Goal: Information Seeking & Learning: Find specific fact

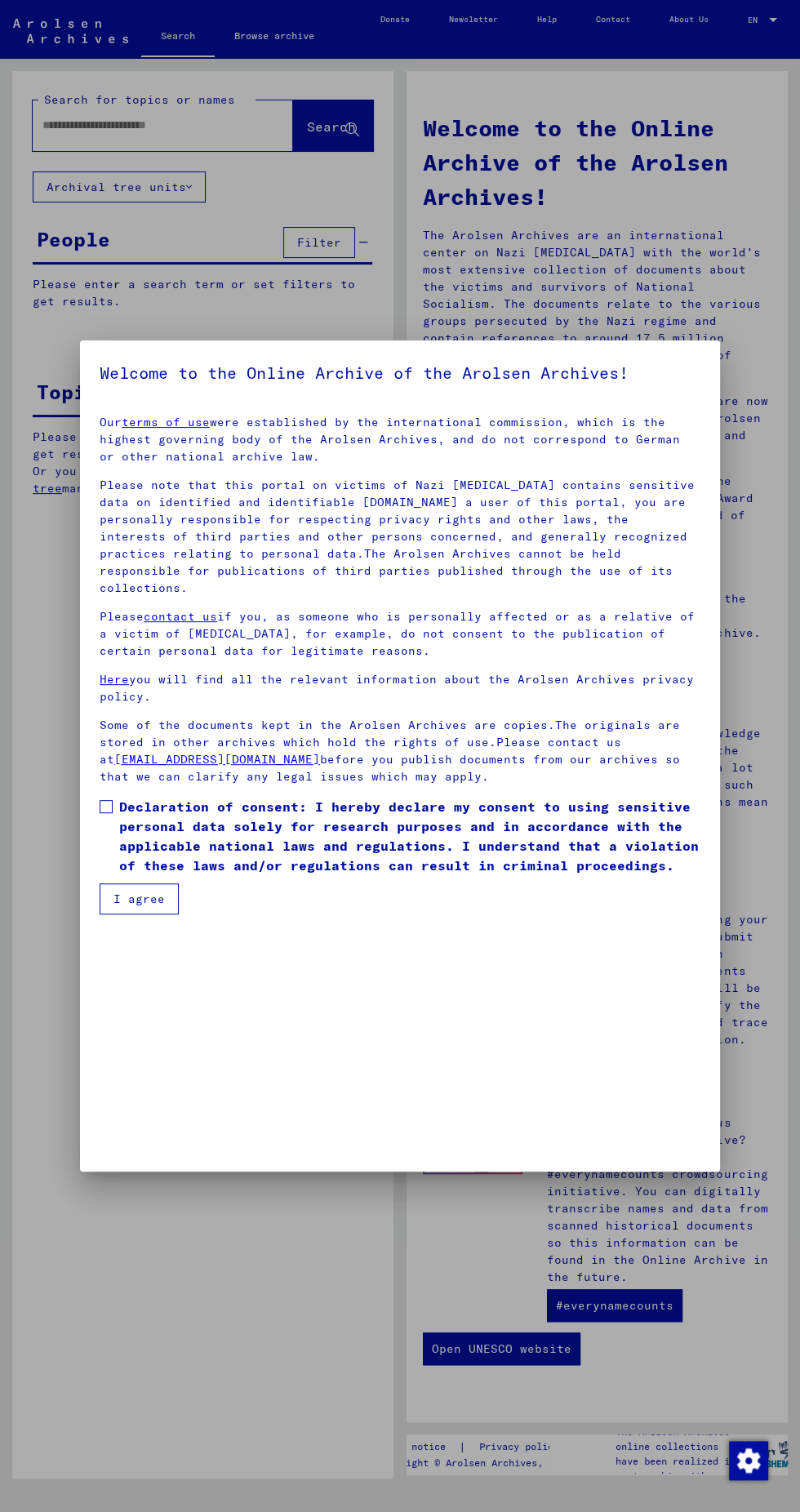
scroll to position [371, 0]
click at [106, 813] on span at bounding box center [106, 806] width 13 height 13
click at [138, 914] on button "I agree" at bounding box center [139, 898] width 79 height 31
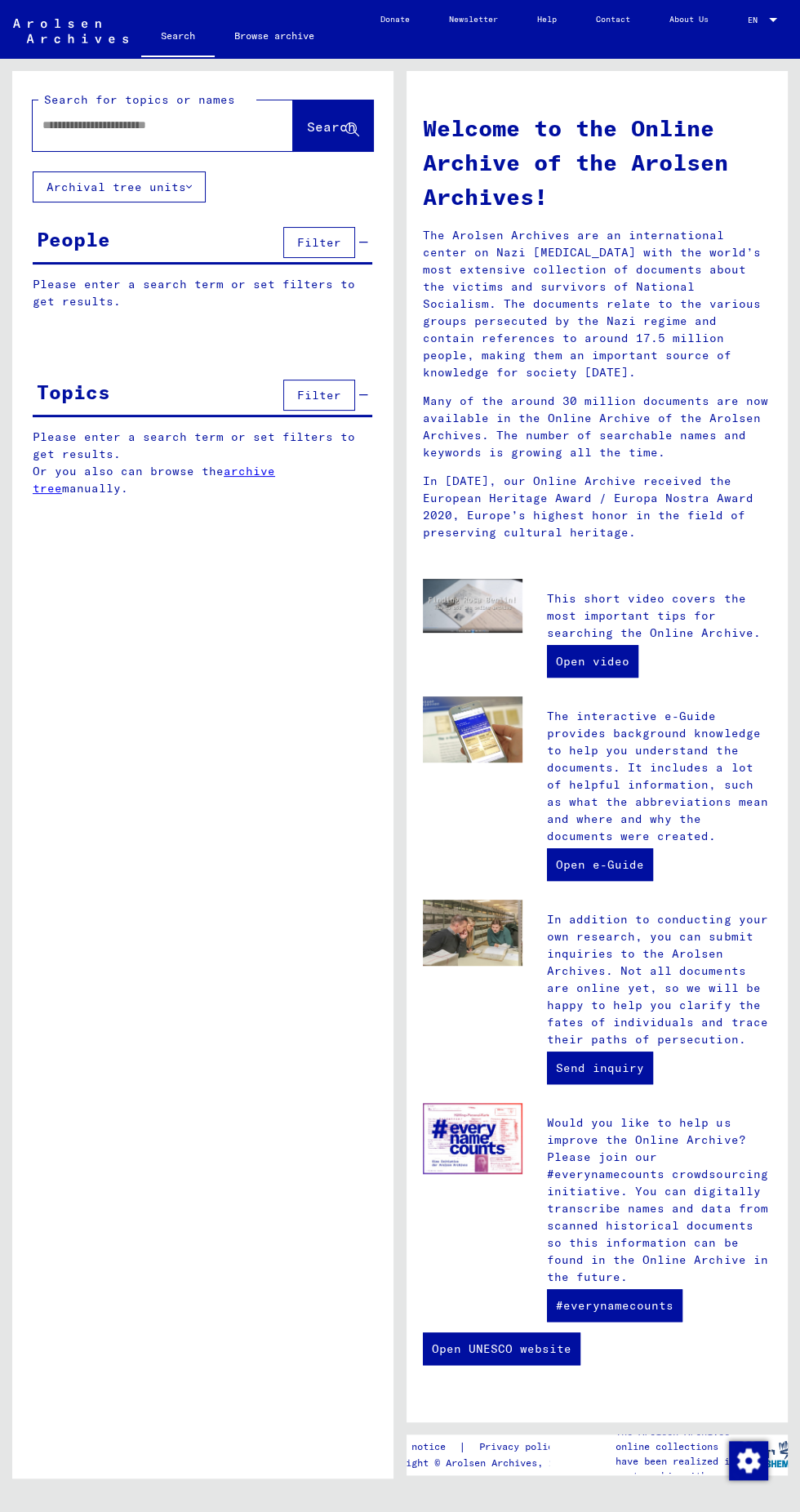
click at [346, 240] on button "Filter" at bounding box center [319, 242] width 72 height 31
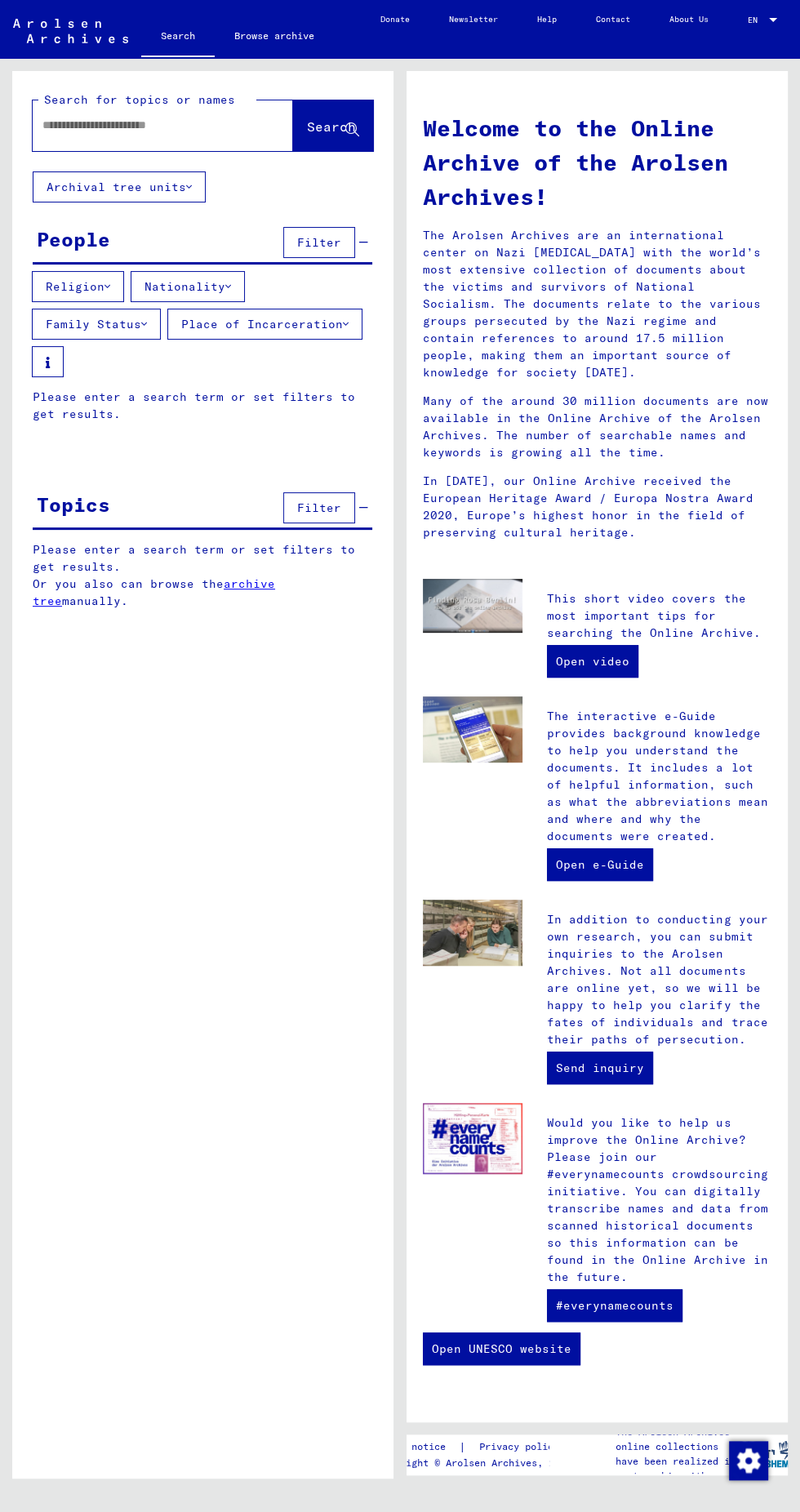
click at [69, 127] on input "text" at bounding box center [143, 125] width 202 height 17
click at [96, 117] on input "text" at bounding box center [143, 125] width 202 height 17
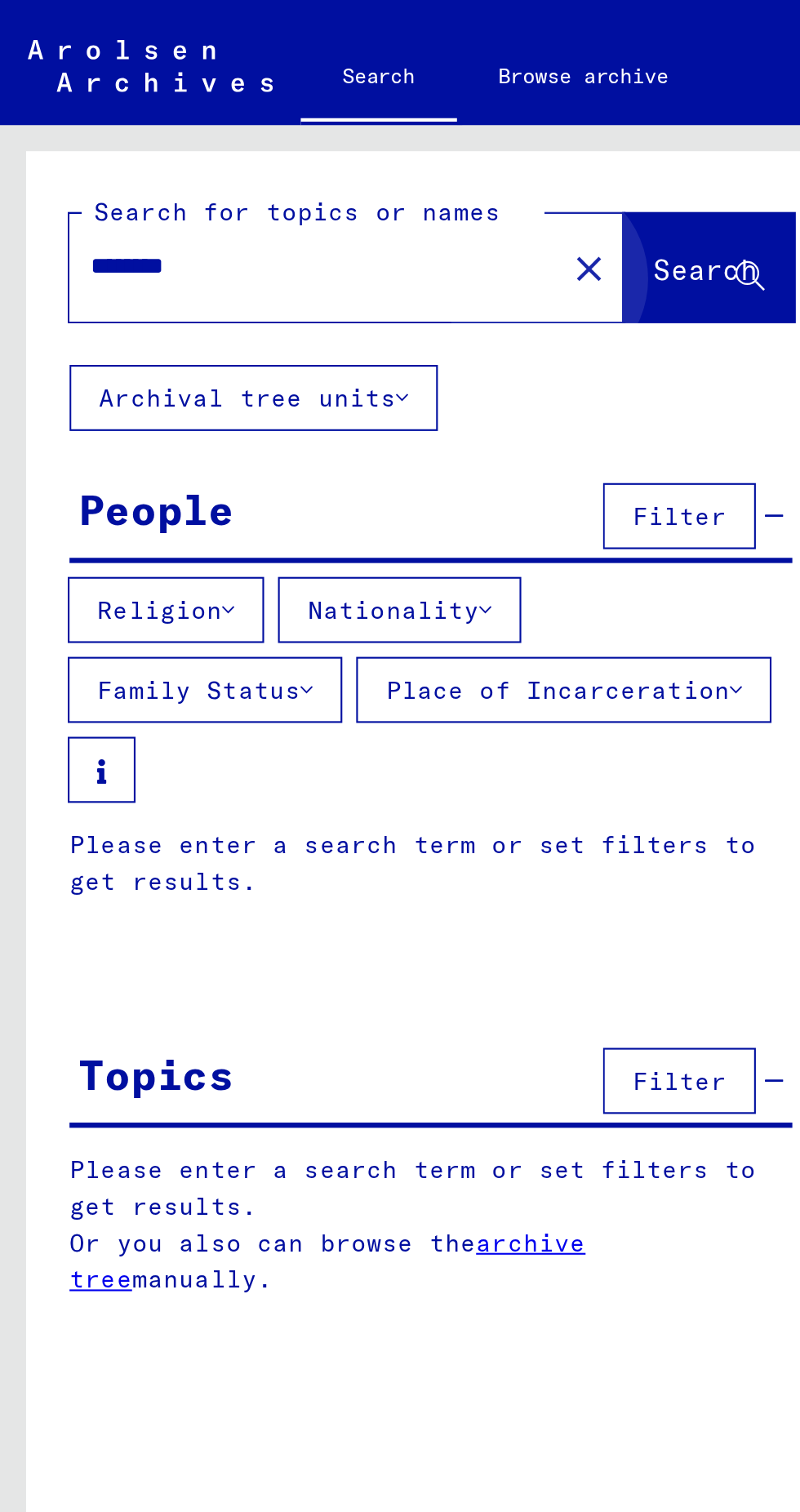
type input "********"
click at [321, 150] on button "Search" at bounding box center [333, 125] width 80 height 51
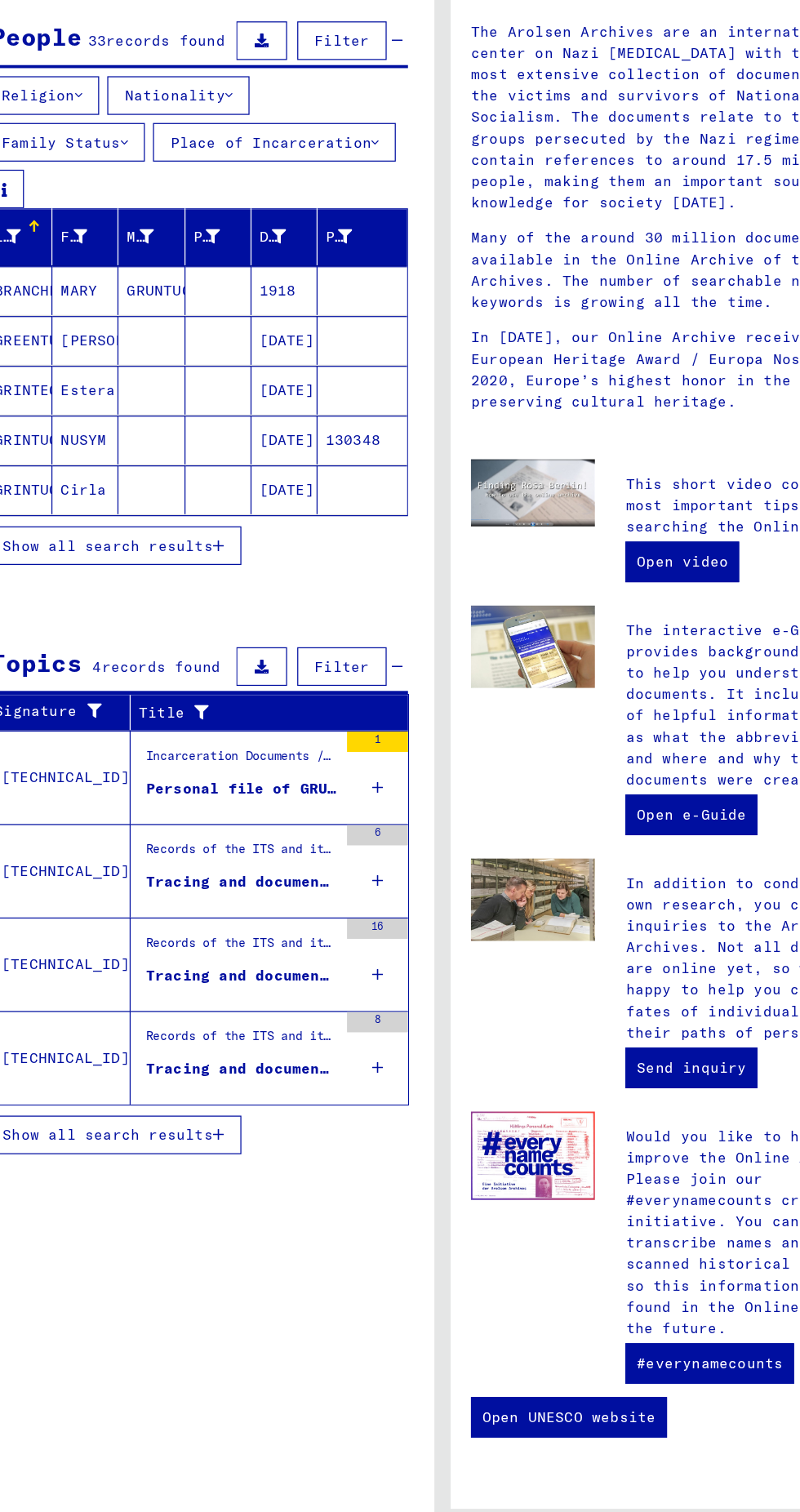
scroll to position [9, 0]
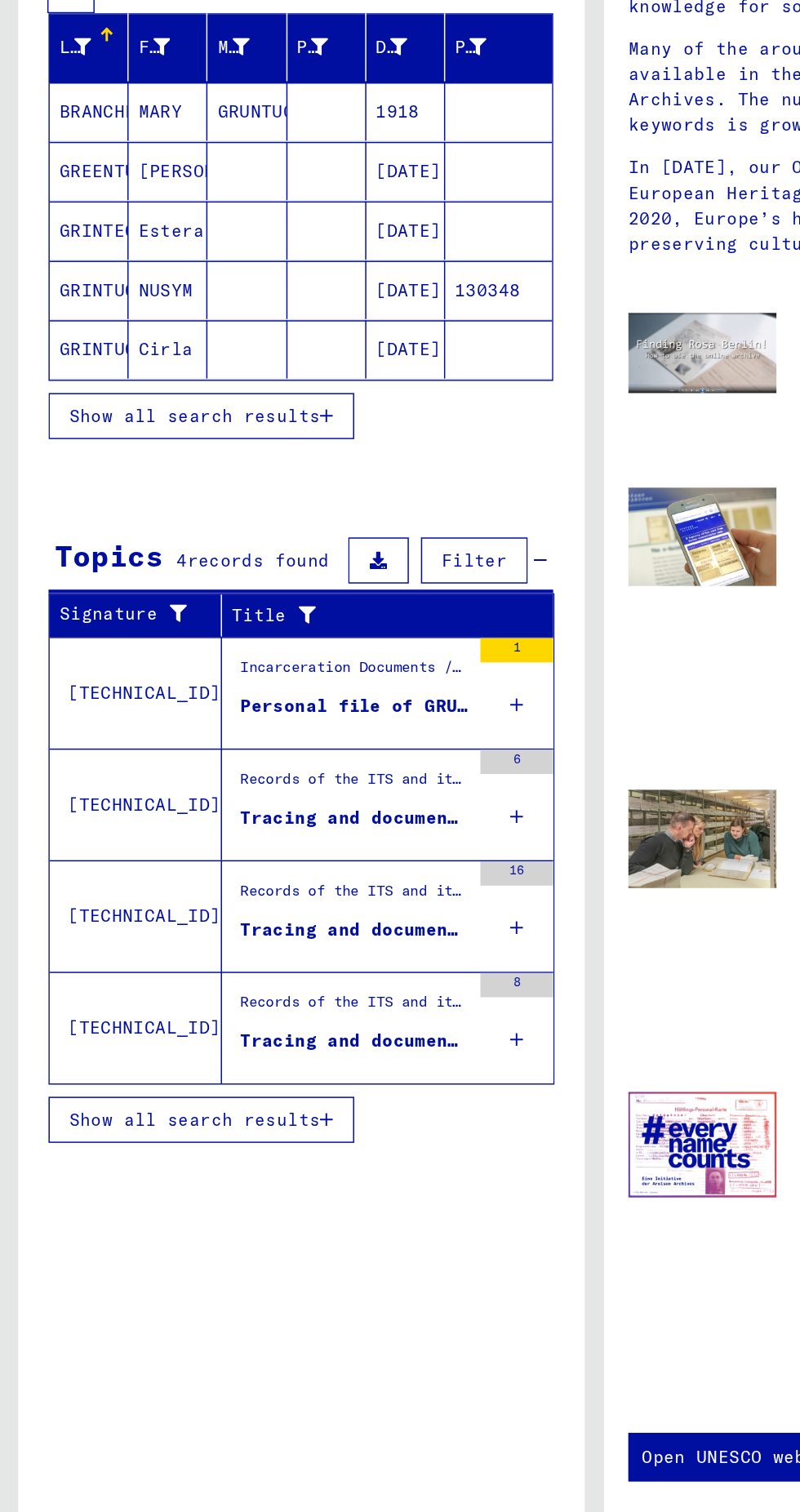
click at [215, 1114] on span "Show all search results" at bounding box center [131, 1121] width 169 height 15
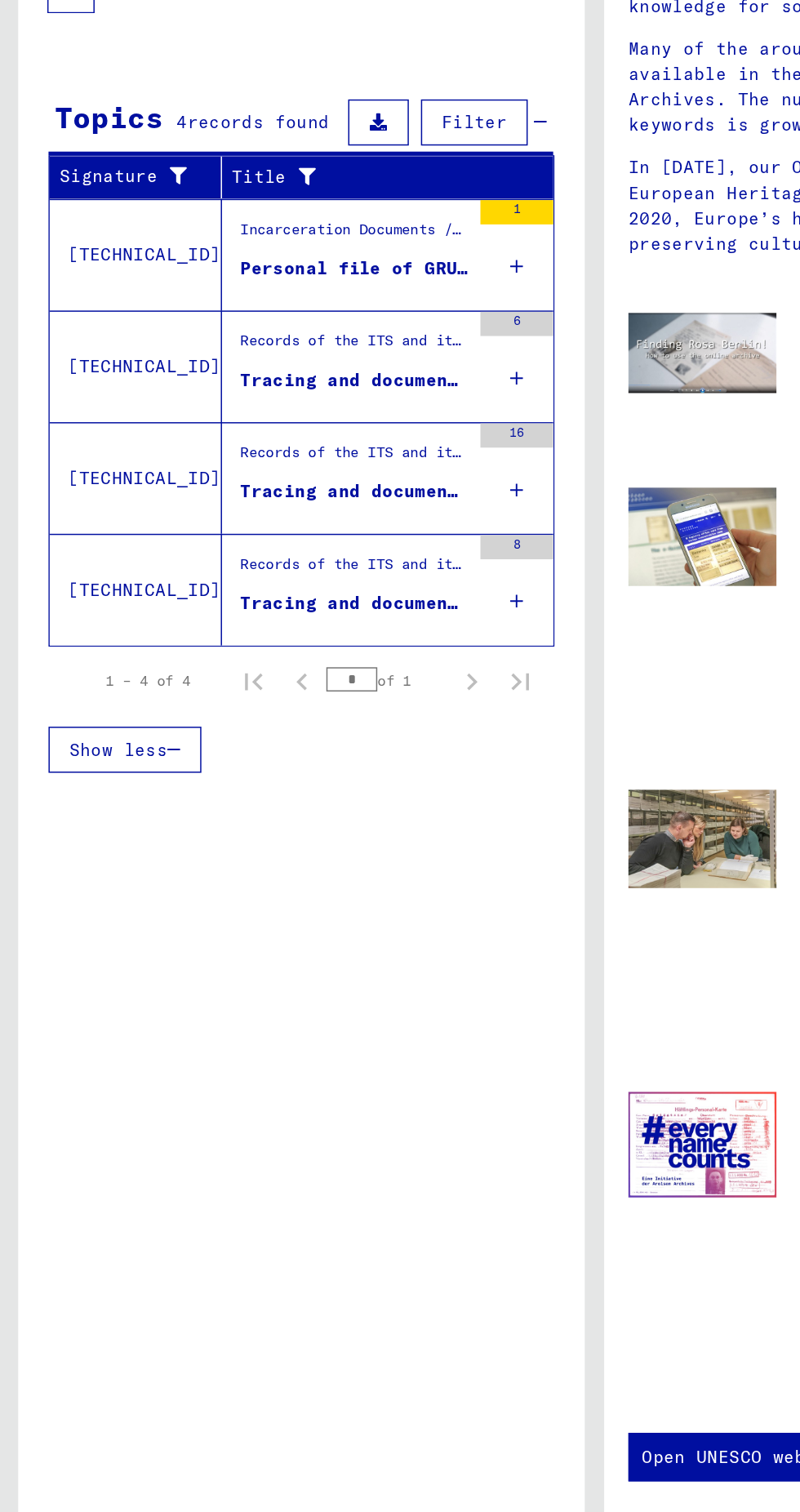
click at [347, 759] on icon at bounding box center [348, 773] width 9 height 57
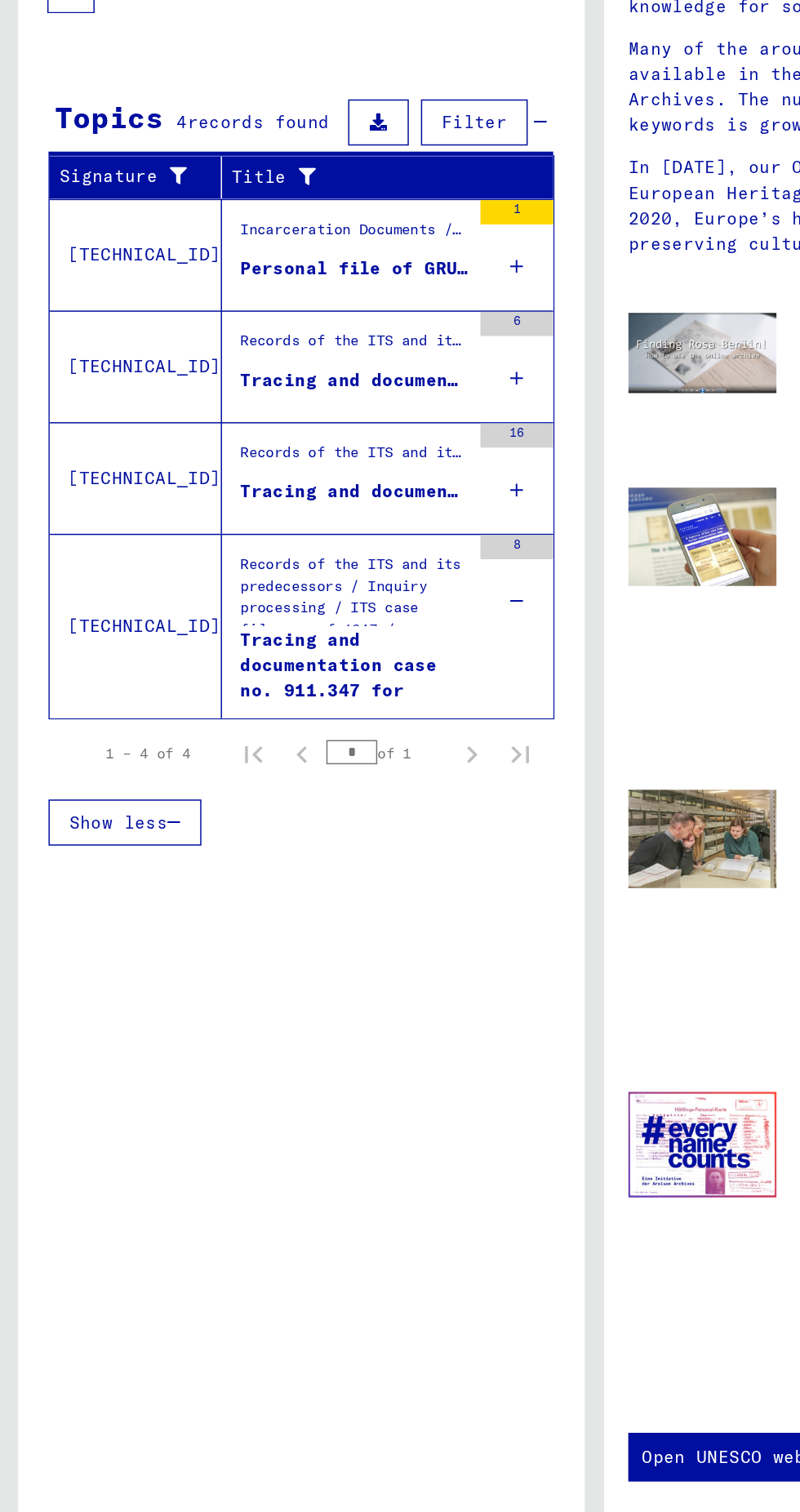
click at [345, 686] on icon at bounding box center [348, 698] width 9 height 57
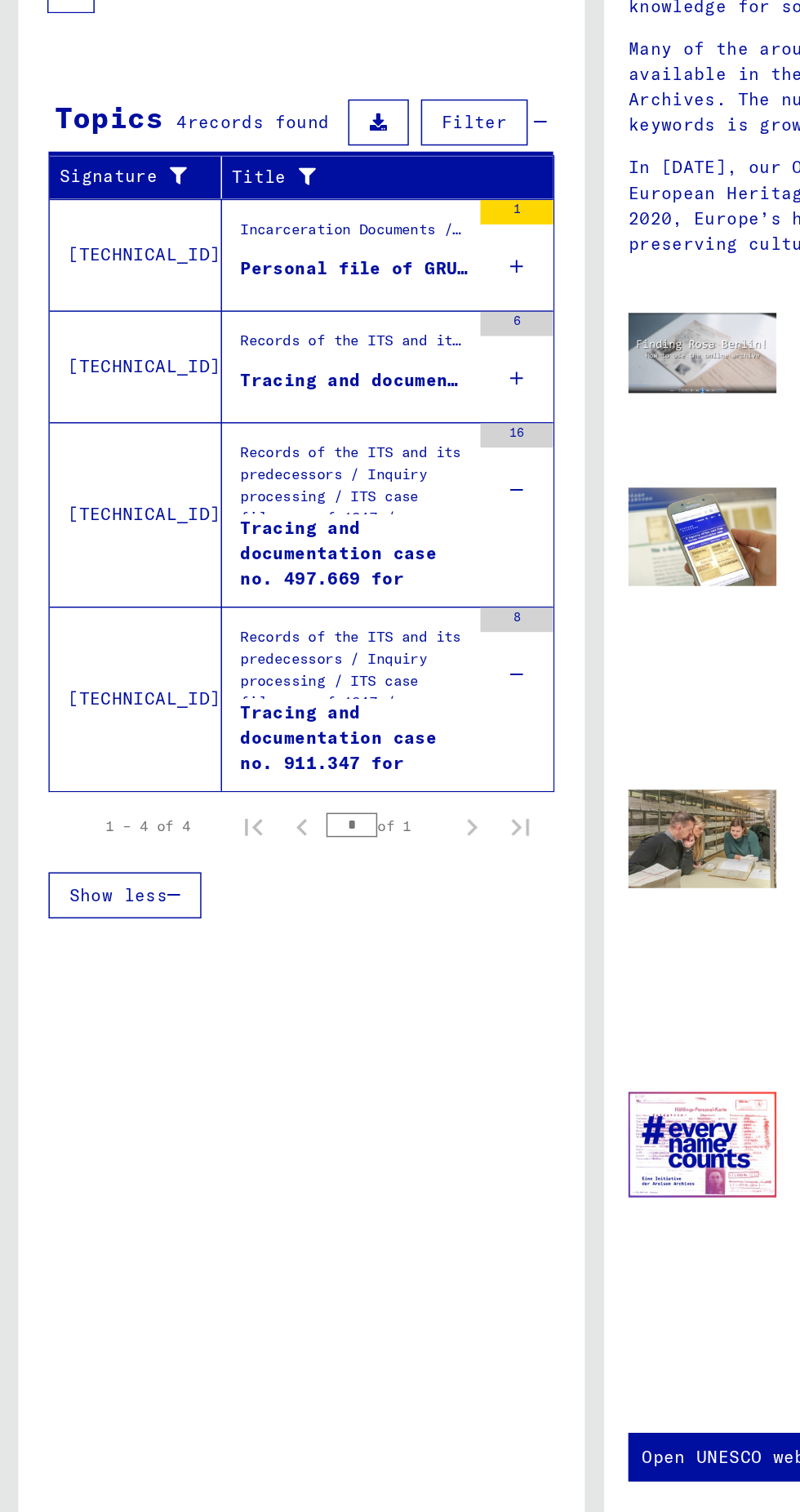
click at [333, 610] on mat-row "GRINTUCH Cirla [DATE]" at bounding box center [202, 604] width 338 height 40
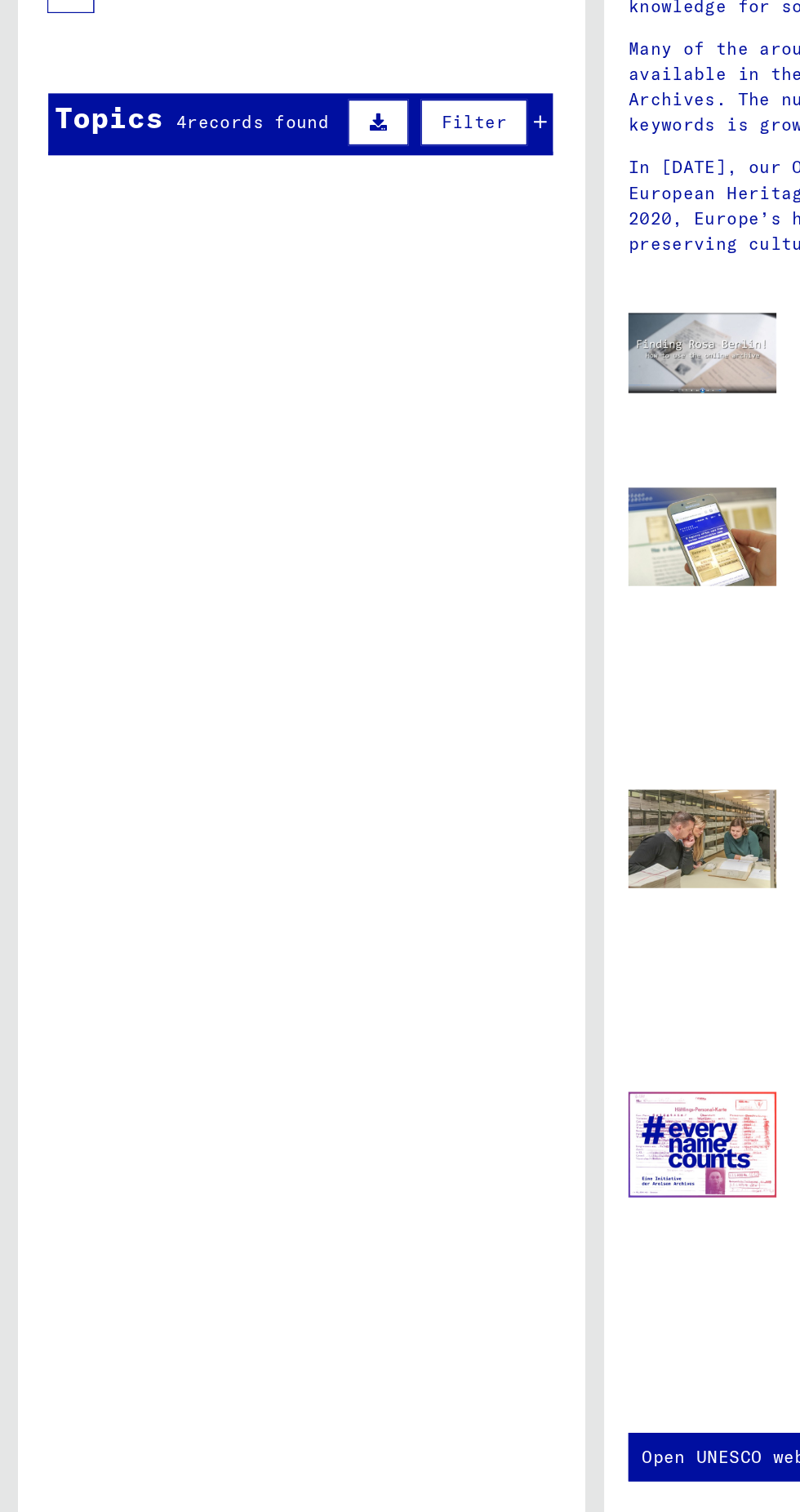
click at [189, 440] on mat-cell "GRUNTUCH" at bounding box center [166, 443] width 53 height 39
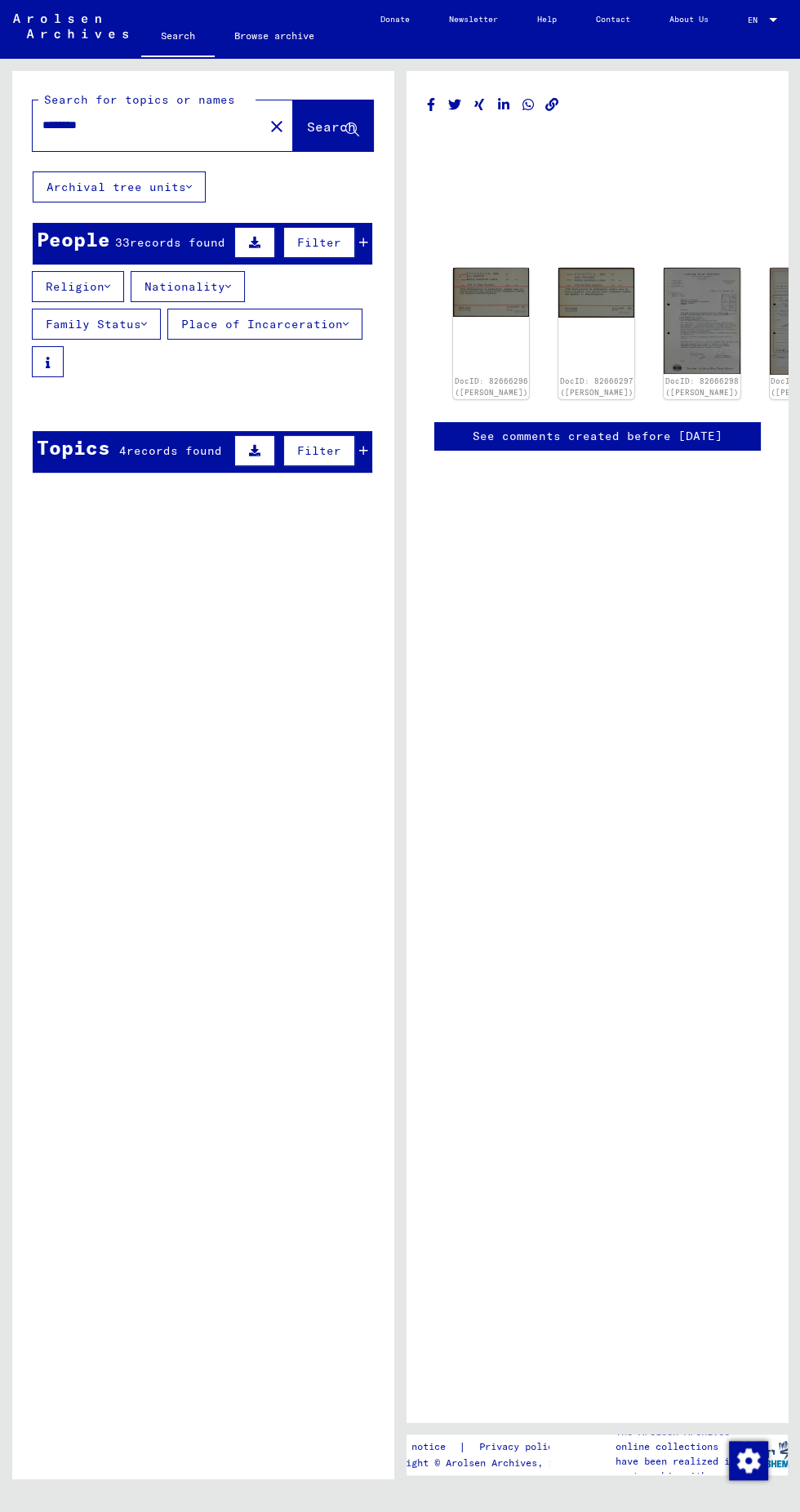
click at [348, 241] on button "Filter" at bounding box center [319, 242] width 72 height 31
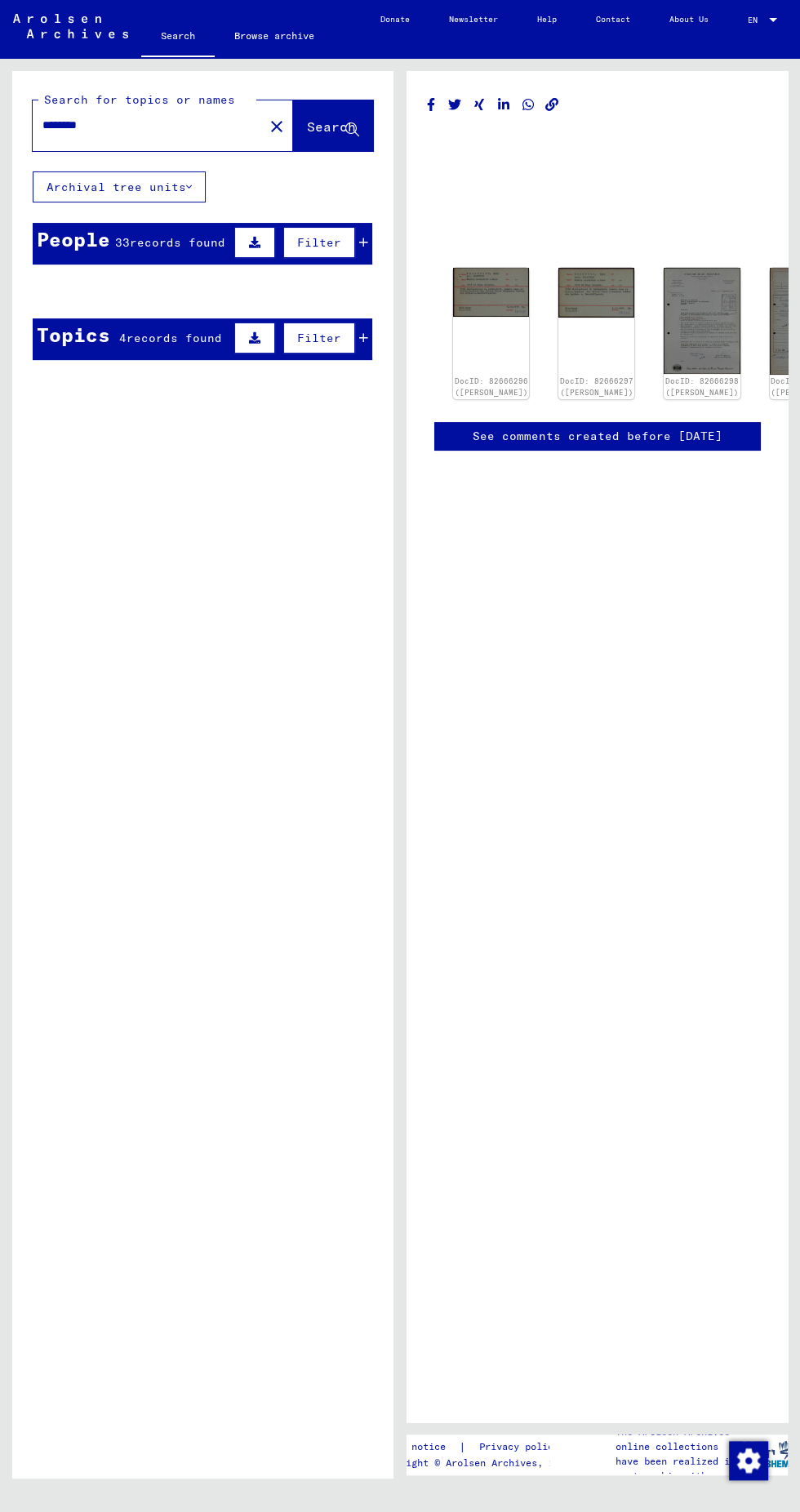
click at [141, 236] on span "records found" at bounding box center [178, 242] width 96 height 15
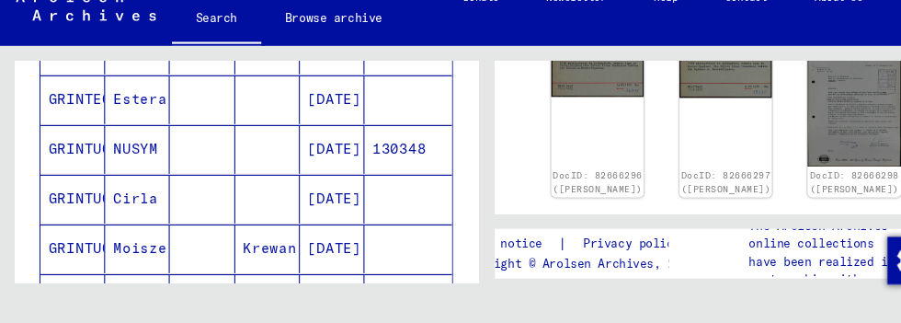
scroll to position [353, 0]
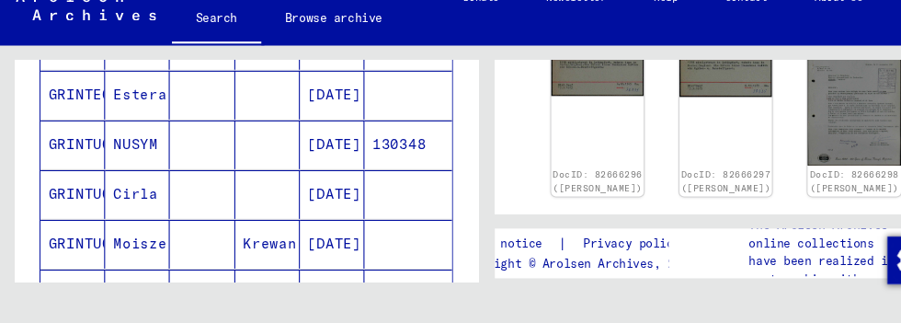
click at [314, 200] on mat-cell "[DATE]" at bounding box center [308, 203] width 60 height 45
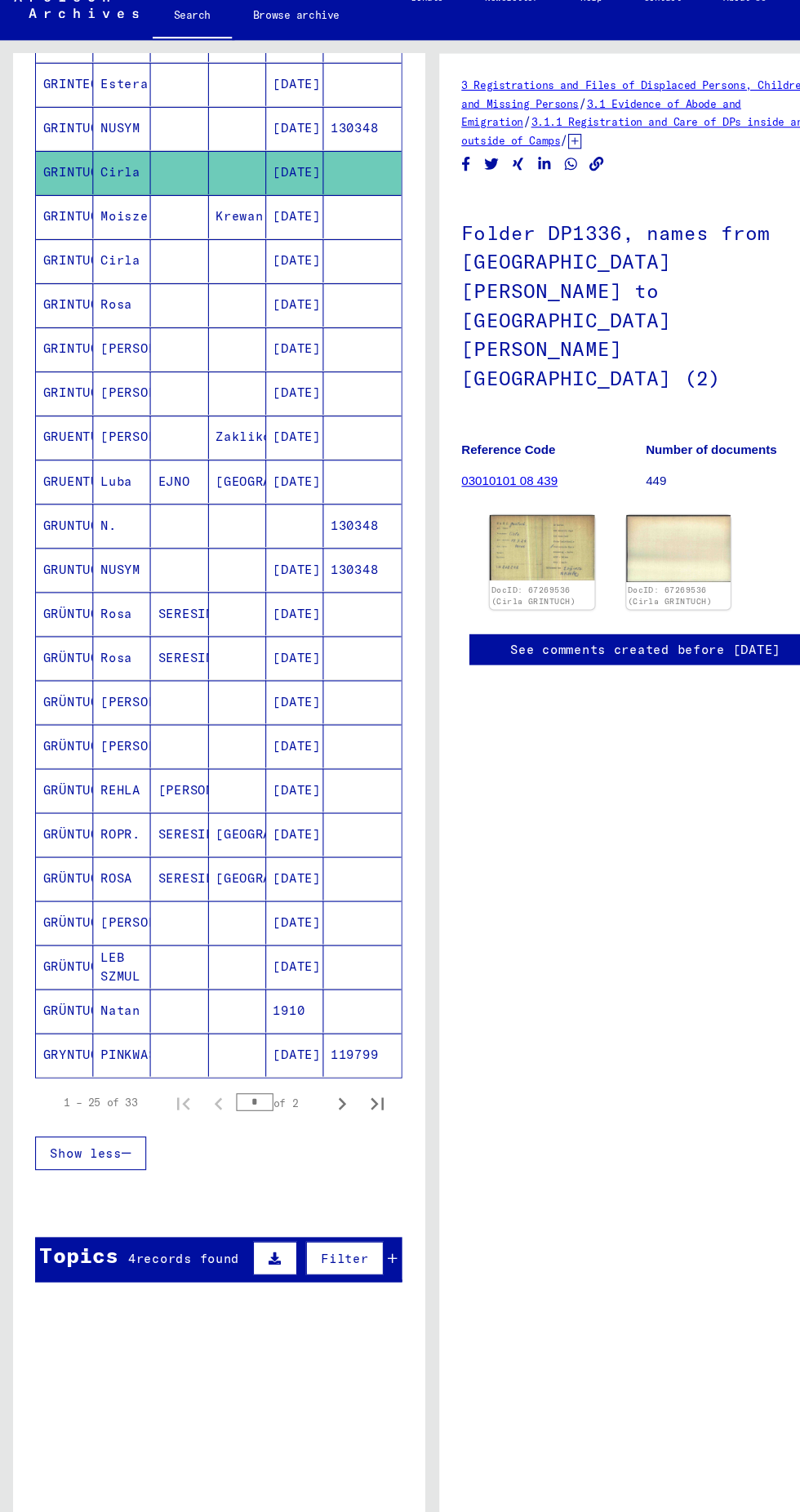
click at [536, 498] on img at bounding box center [501, 528] width 97 height 60
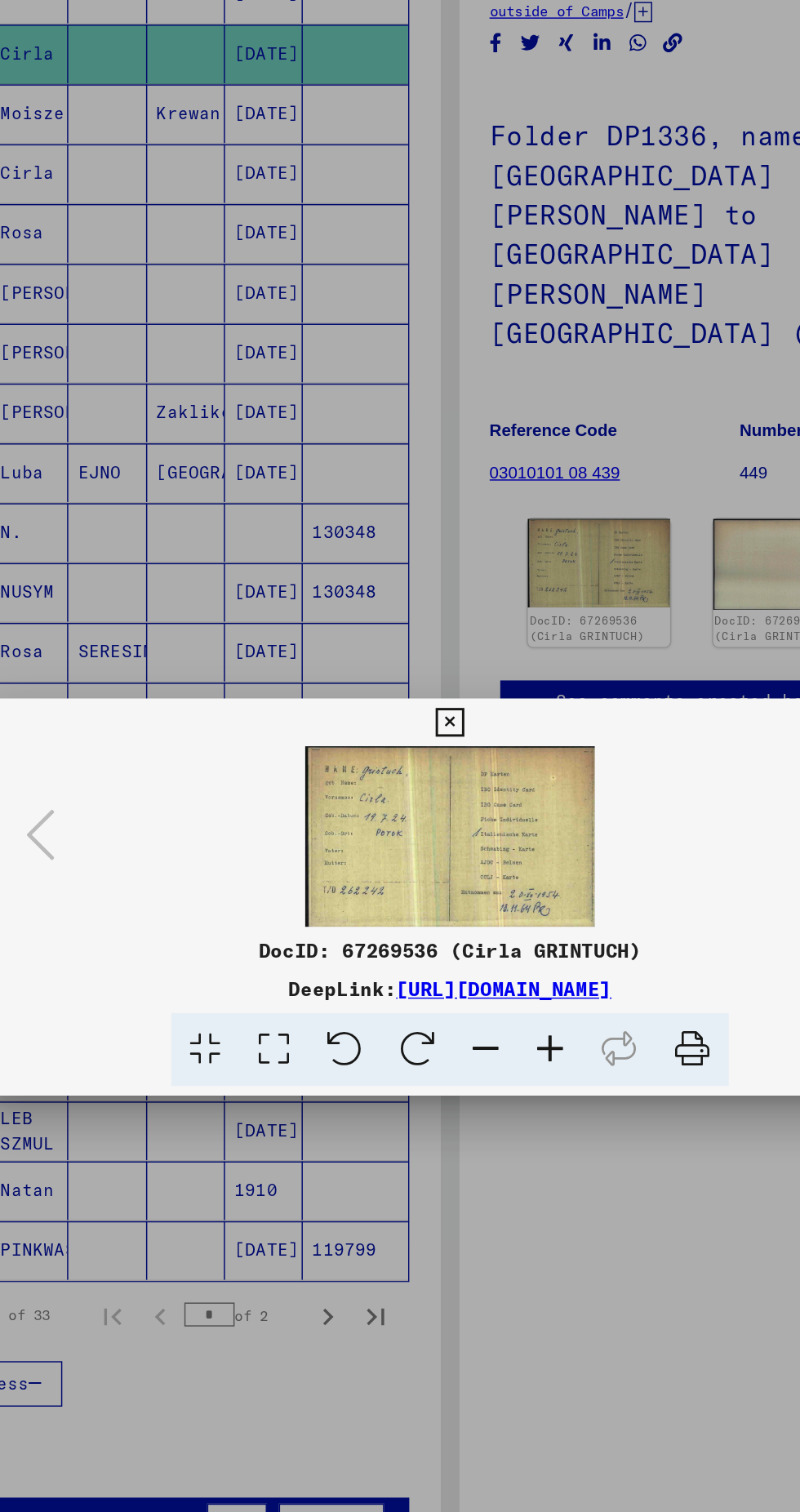
click at [400, 636] on icon at bounding box center [400, 637] width 19 height 20
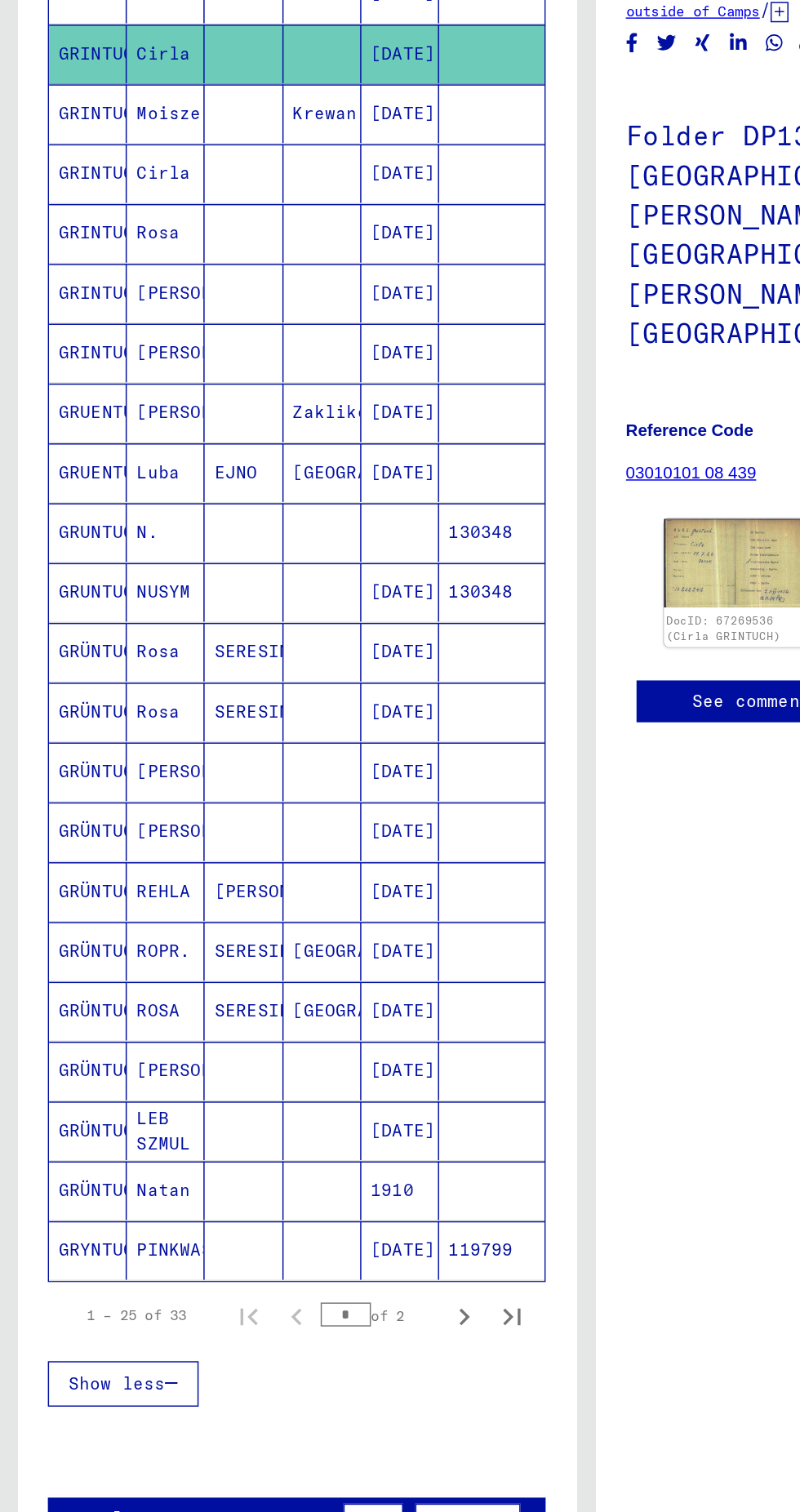
click at [154, 754] on mat-cell "[PERSON_NAME]" at bounding box center [166, 752] width 53 height 40
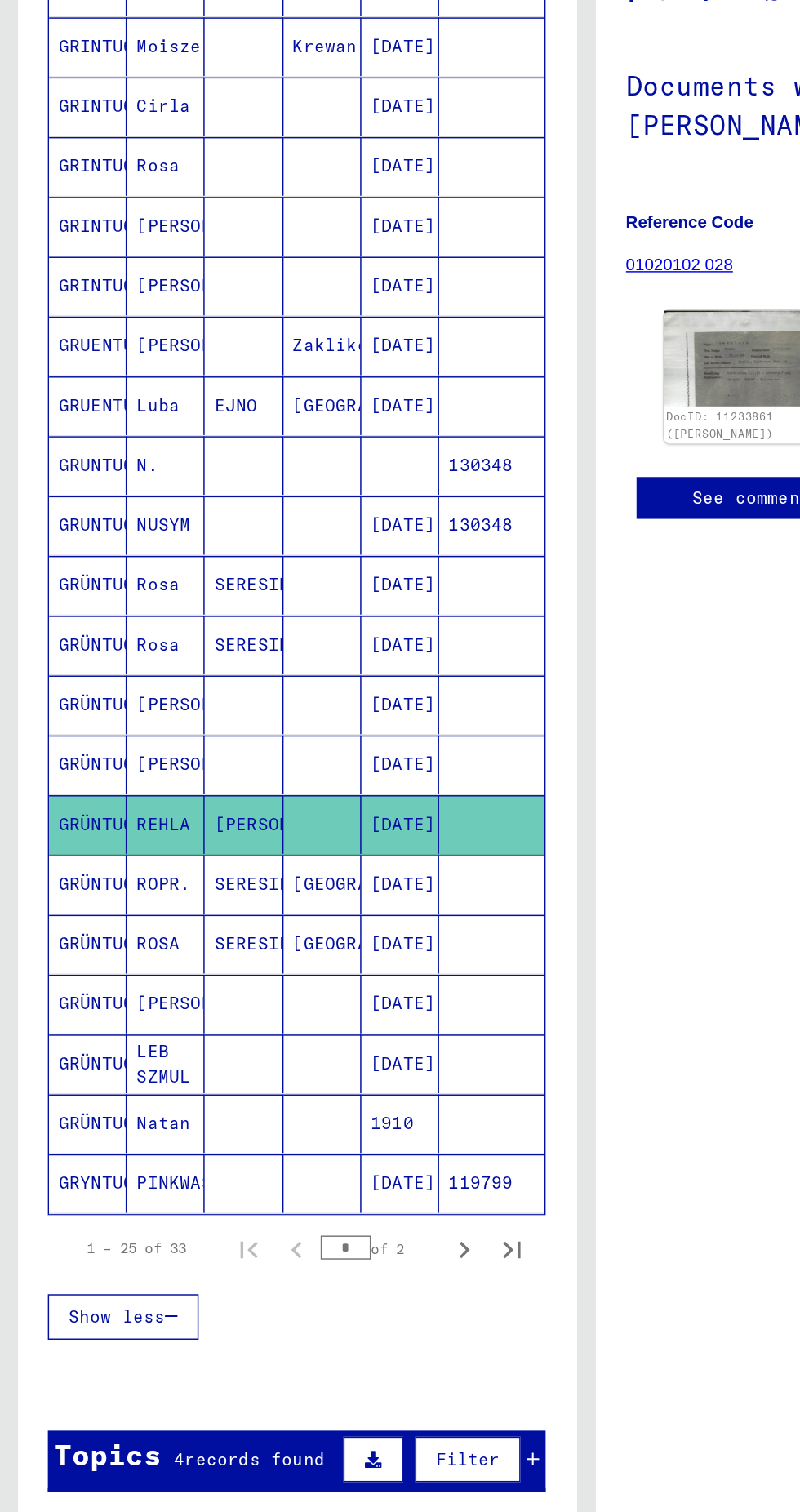
scroll to position [382, 0]
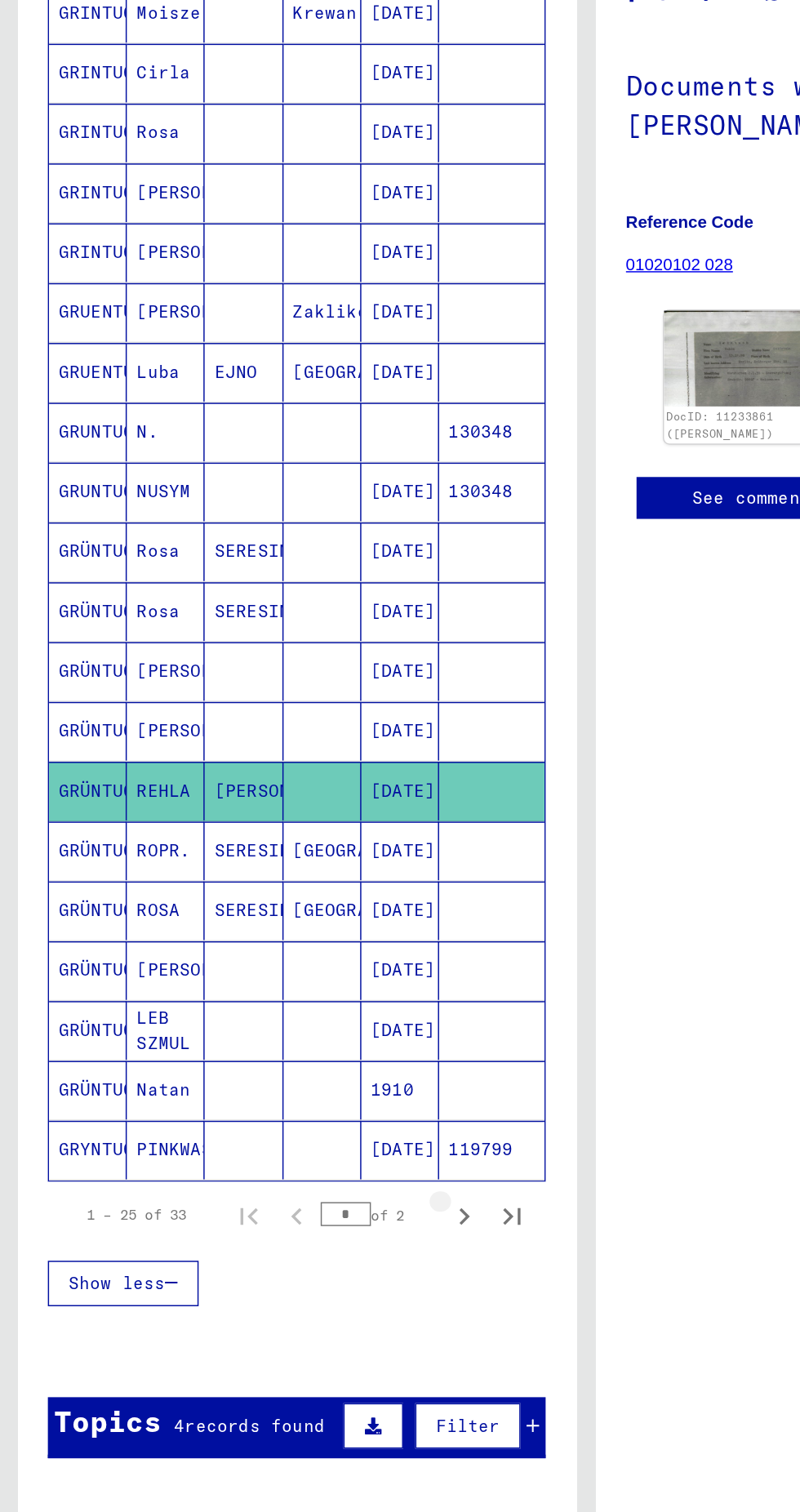
click at [317, 962] on icon "Next page" at bounding box center [317, 974] width 23 height 23
type input "*"
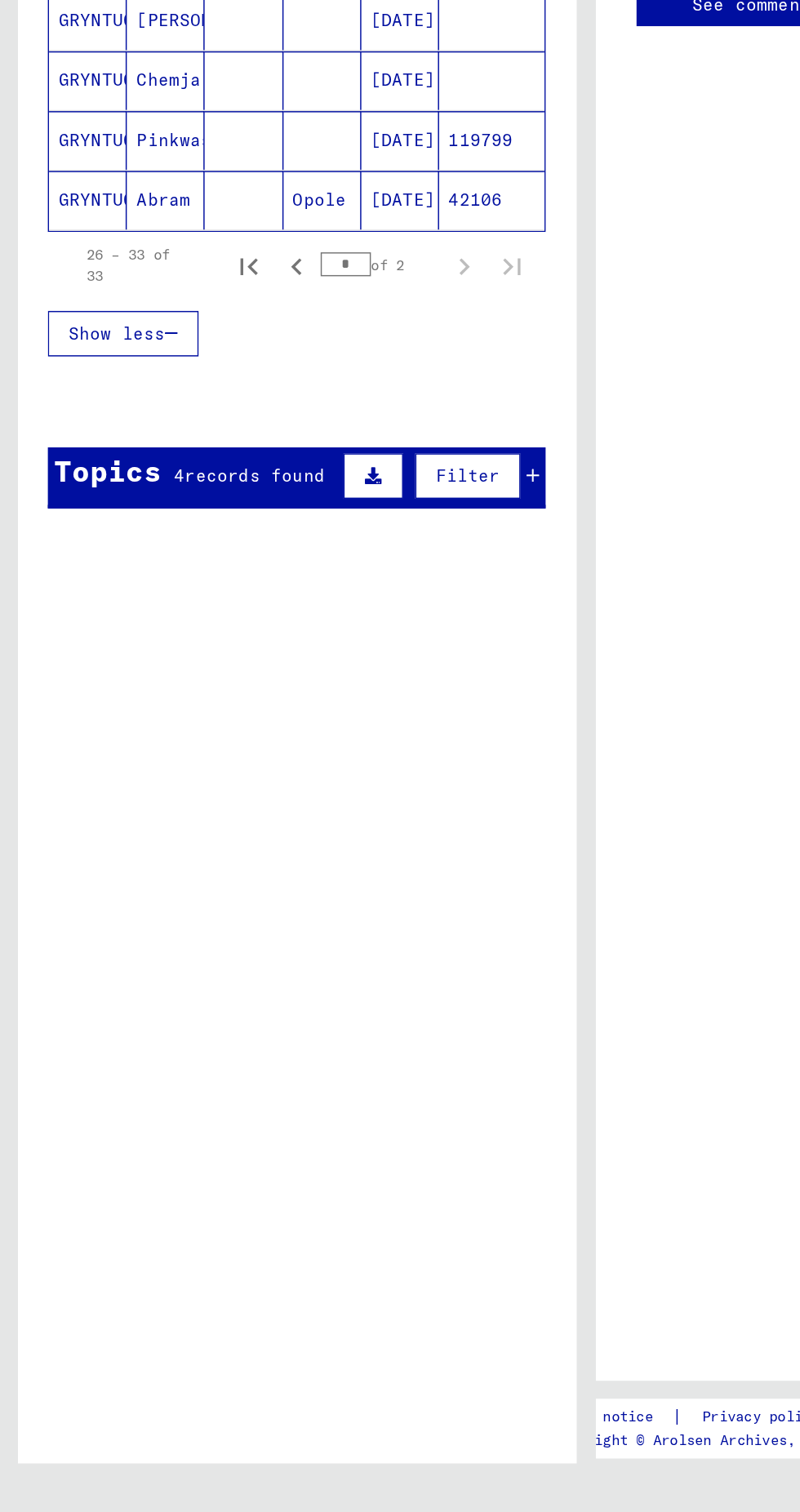
scroll to position [0, 0]
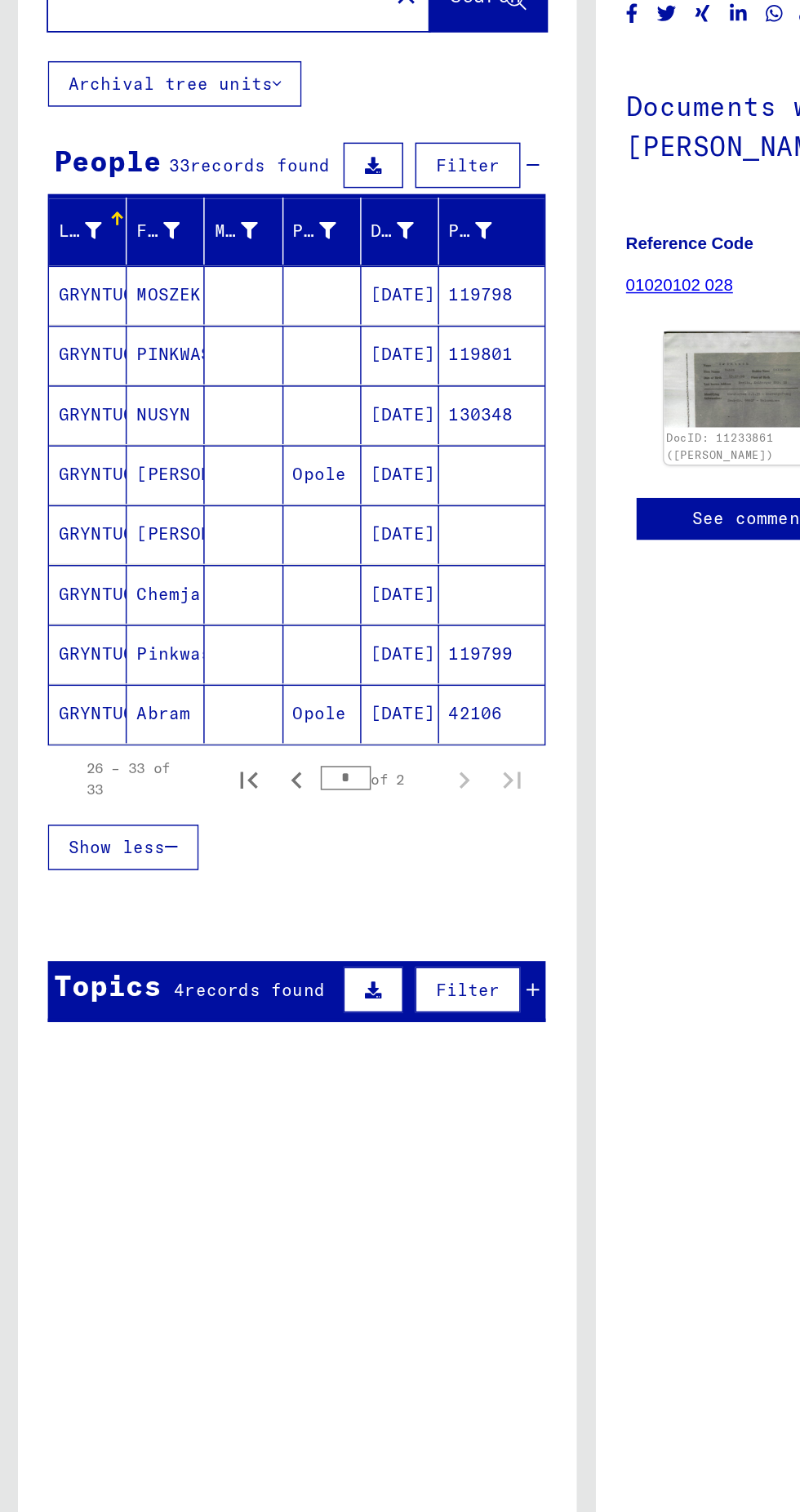
click at [157, 445] on mat-cell at bounding box center [166, 453] width 53 height 40
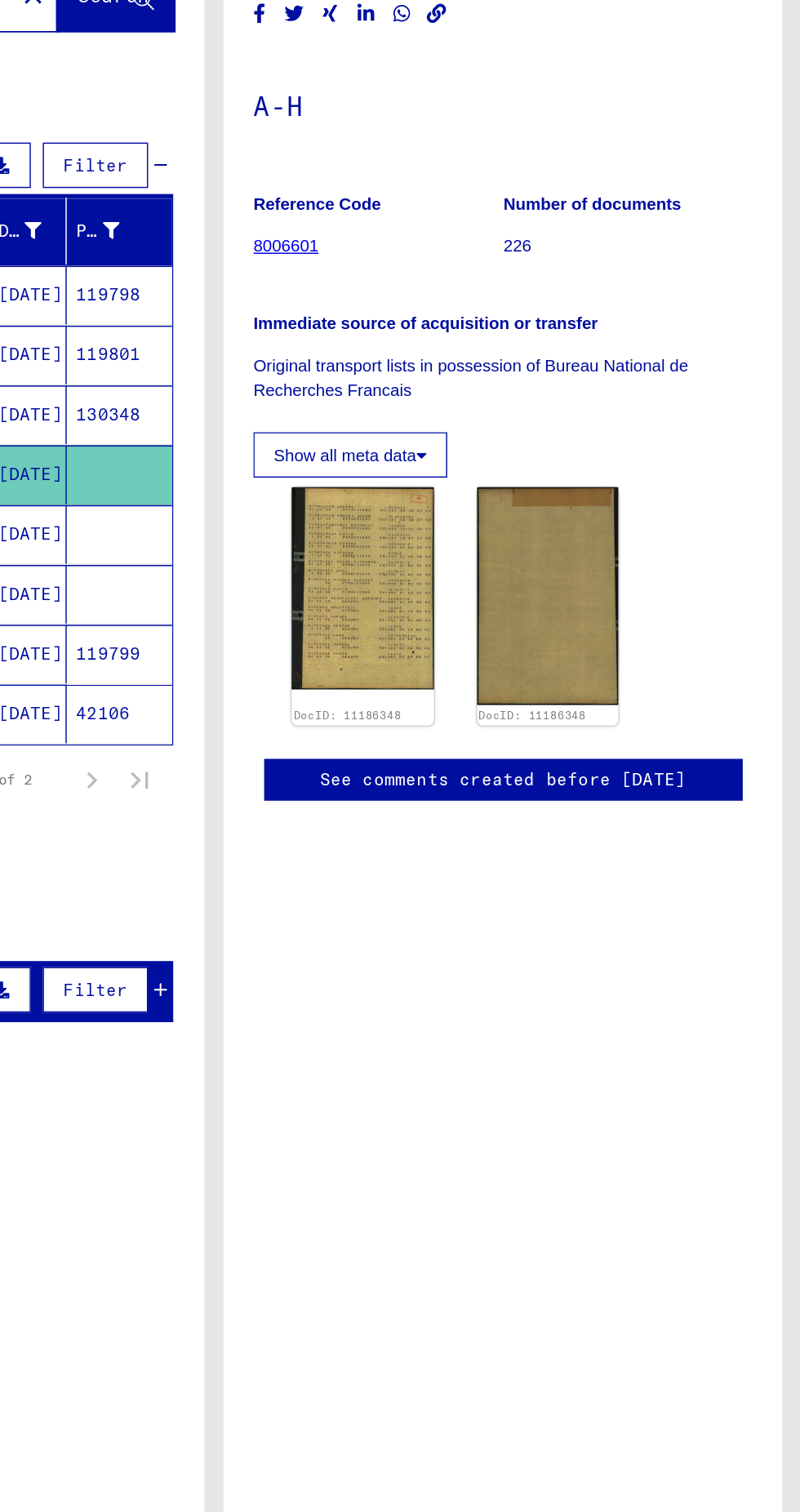
click at [511, 537] on img at bounding box center [501, 531] width 97 height 138
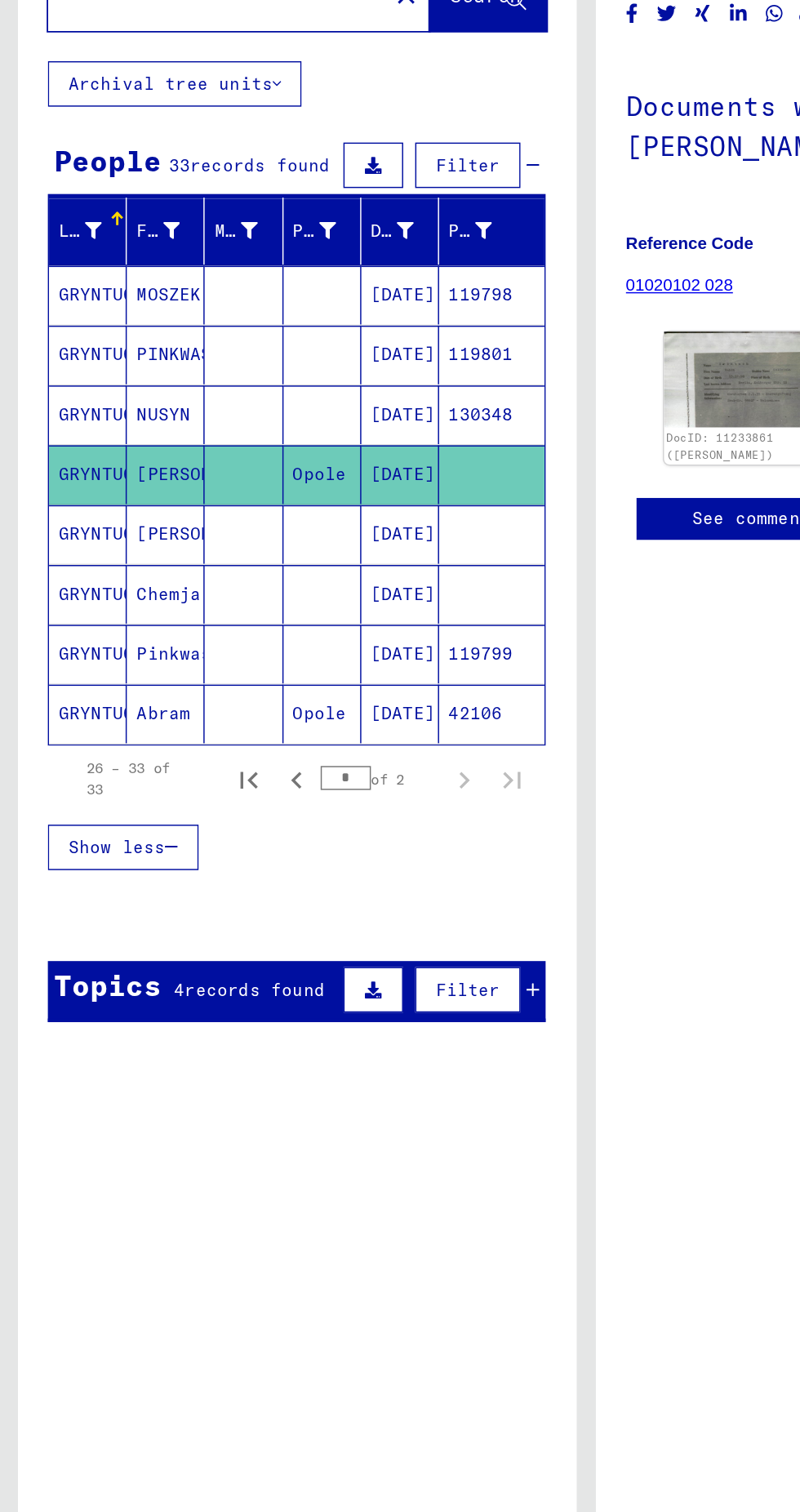
click at [232, 609] on mat-cell "Opole" at bounding box center [220, 616] width 53 height 40
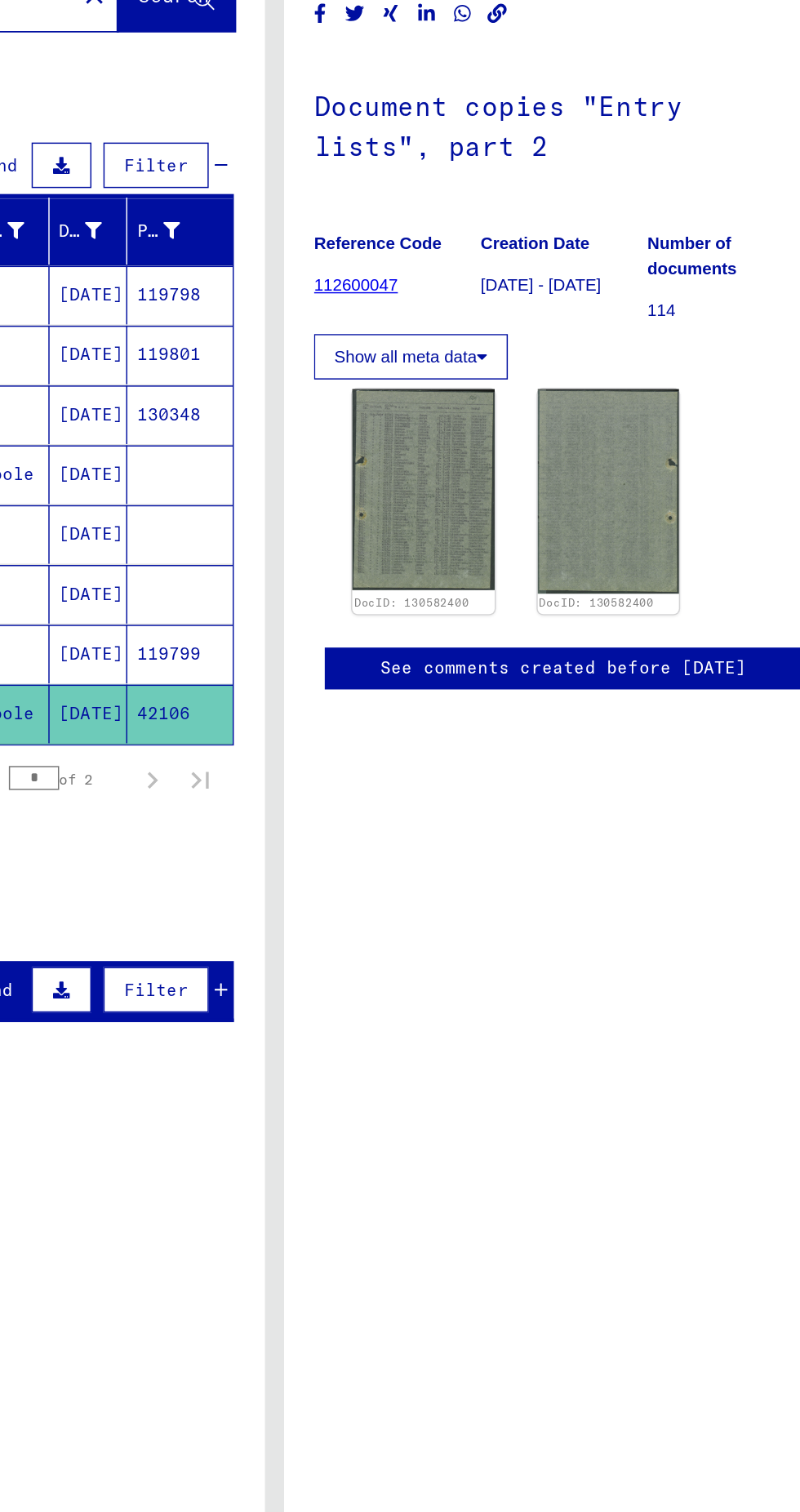
click at [526, 493] on img at bounding box center [501, 463] width 97 height 138
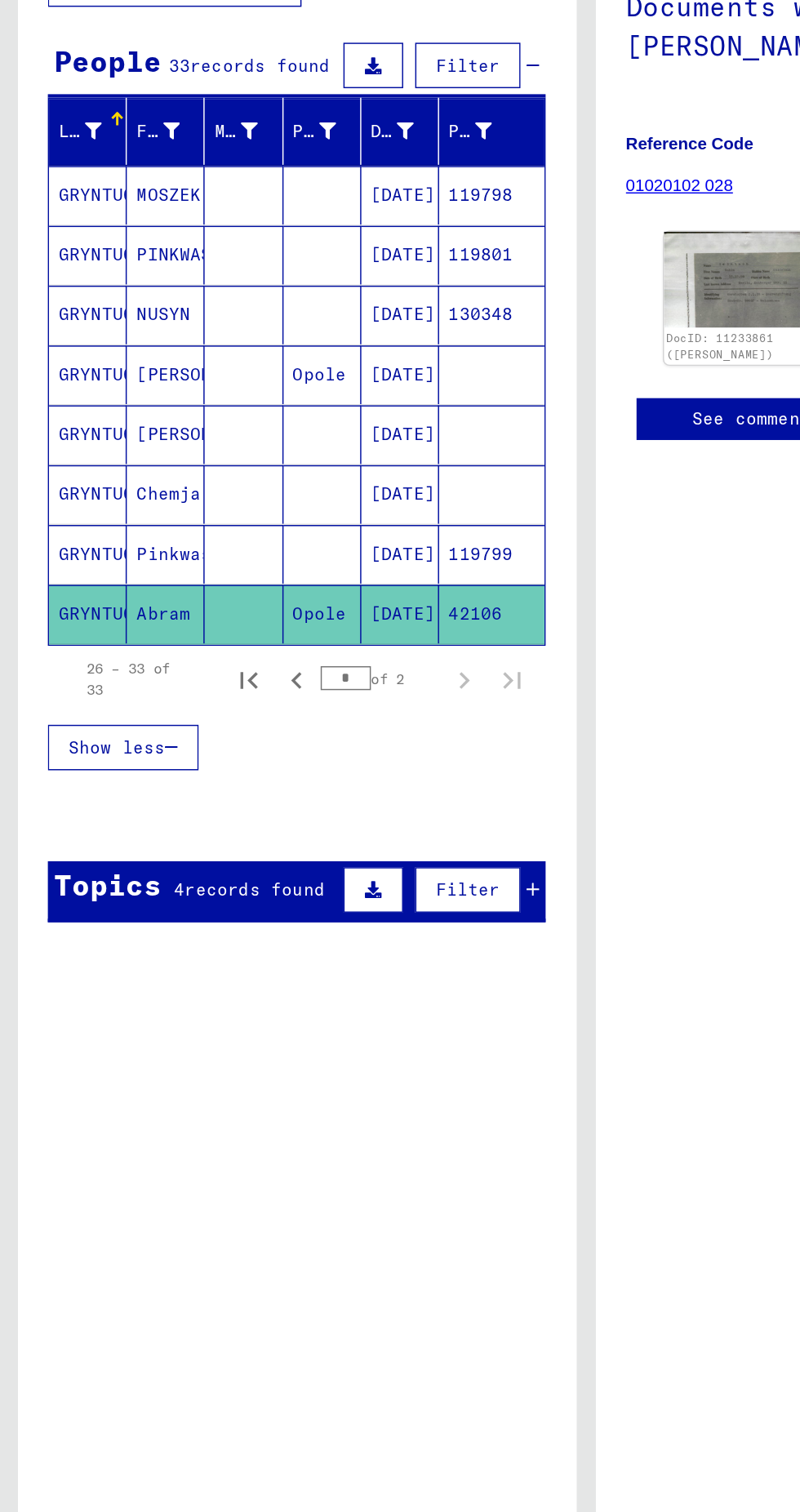
click at [273, 611] on mat-cell "[DATE]" at bounding box center [273, 616] width 53 height 40
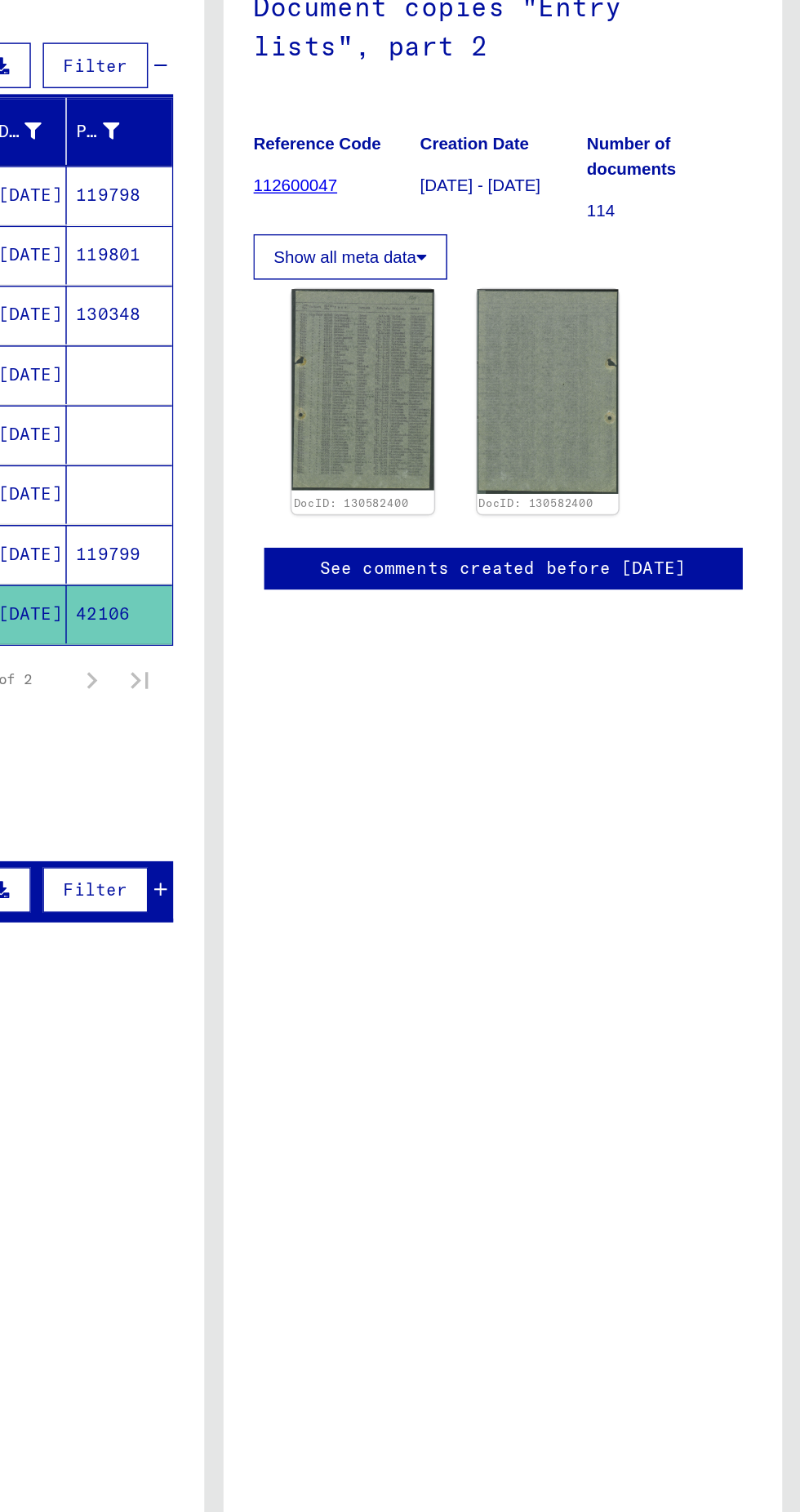
click at [656, 503] on img at bounding box center [628, 464] width 97 height 139
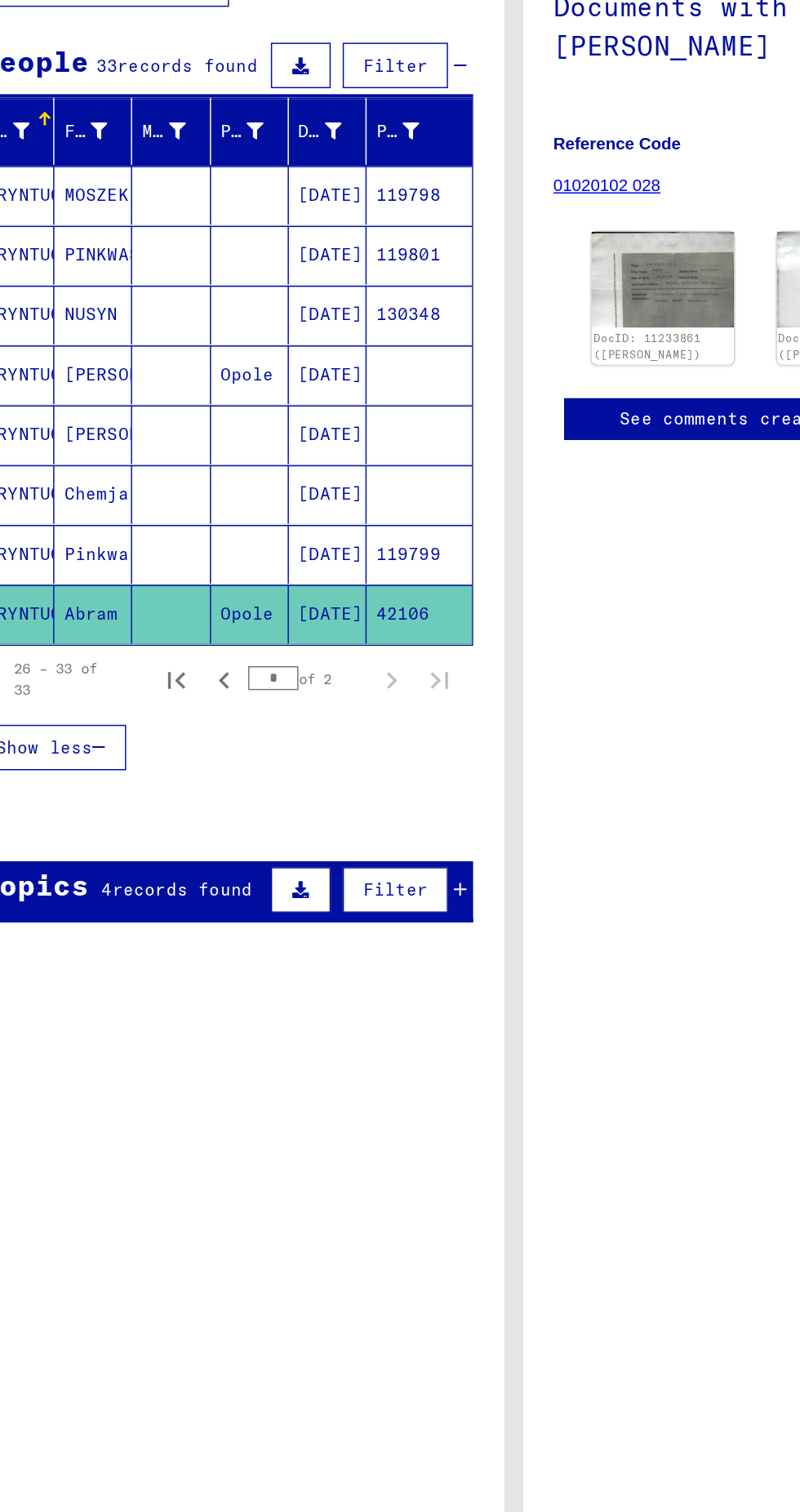
click at [247, 609] on mat-cell "[DATE]" at bounding box center [273, 616] width 53 height 40
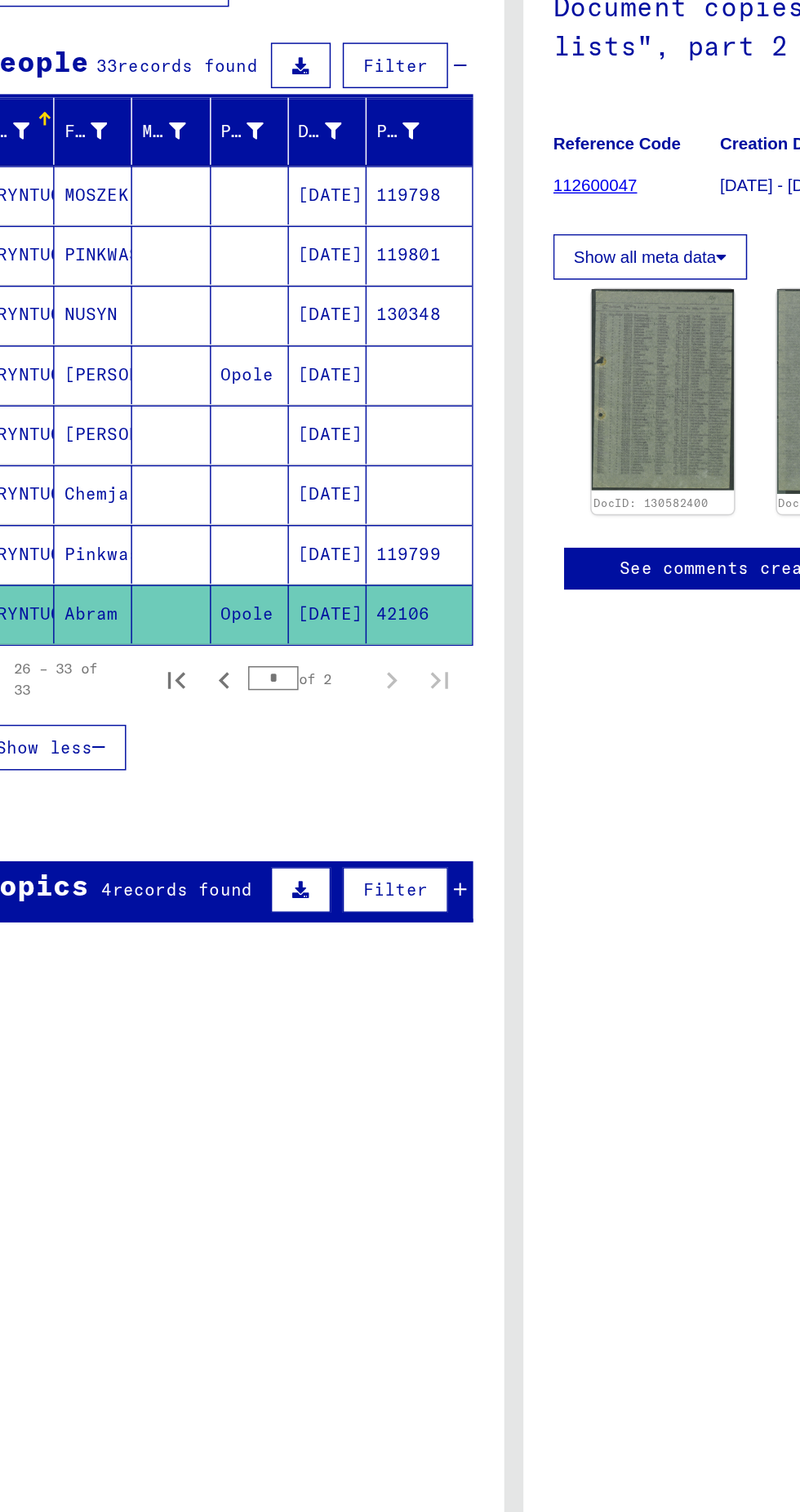
click at [508, 522] on img at bounding box center [501, 463] width 97 height 138
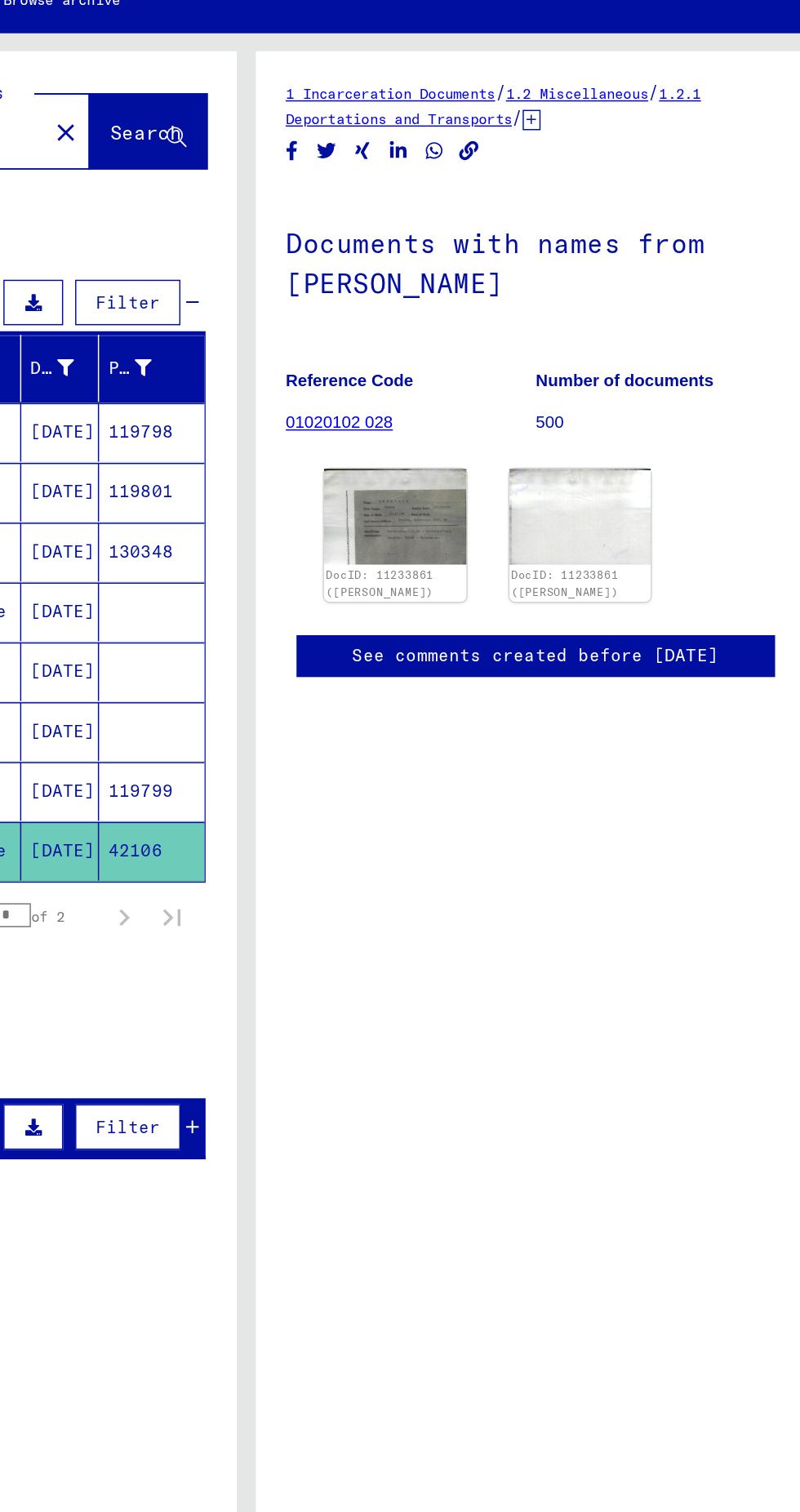
click at [529, 405] on img at bounding box center [501, 389] width 97 height 66
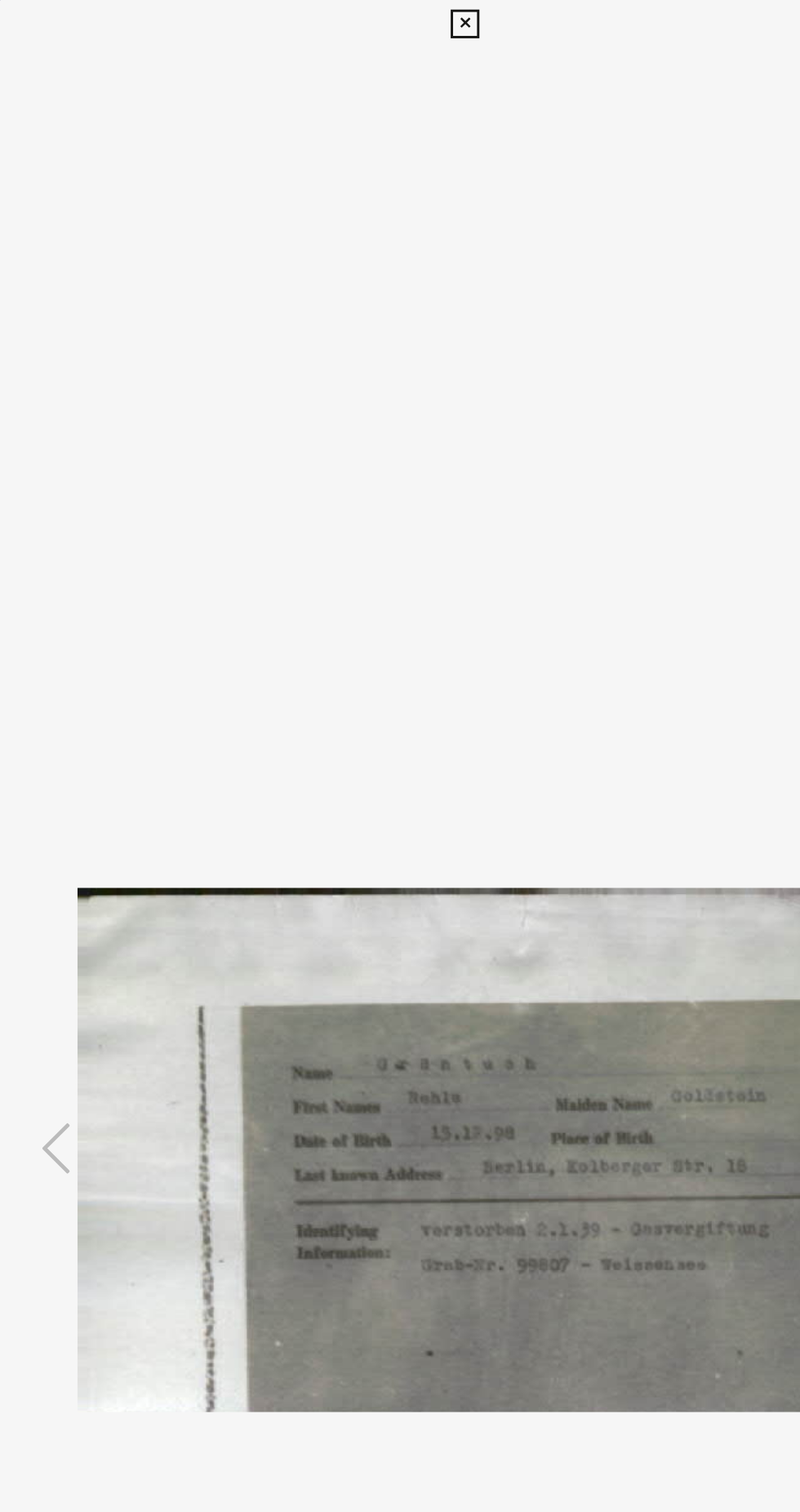
click at [376, 20] on div "DocID: 11233861 ([PERSON_NAME]) DeepLink: [URL][DOMAIN_NAME]" at bounding box center [400, 822] width 640 height 1645
click at [400, 16] on icon at bounding box center [400, 16] width 19 height 20
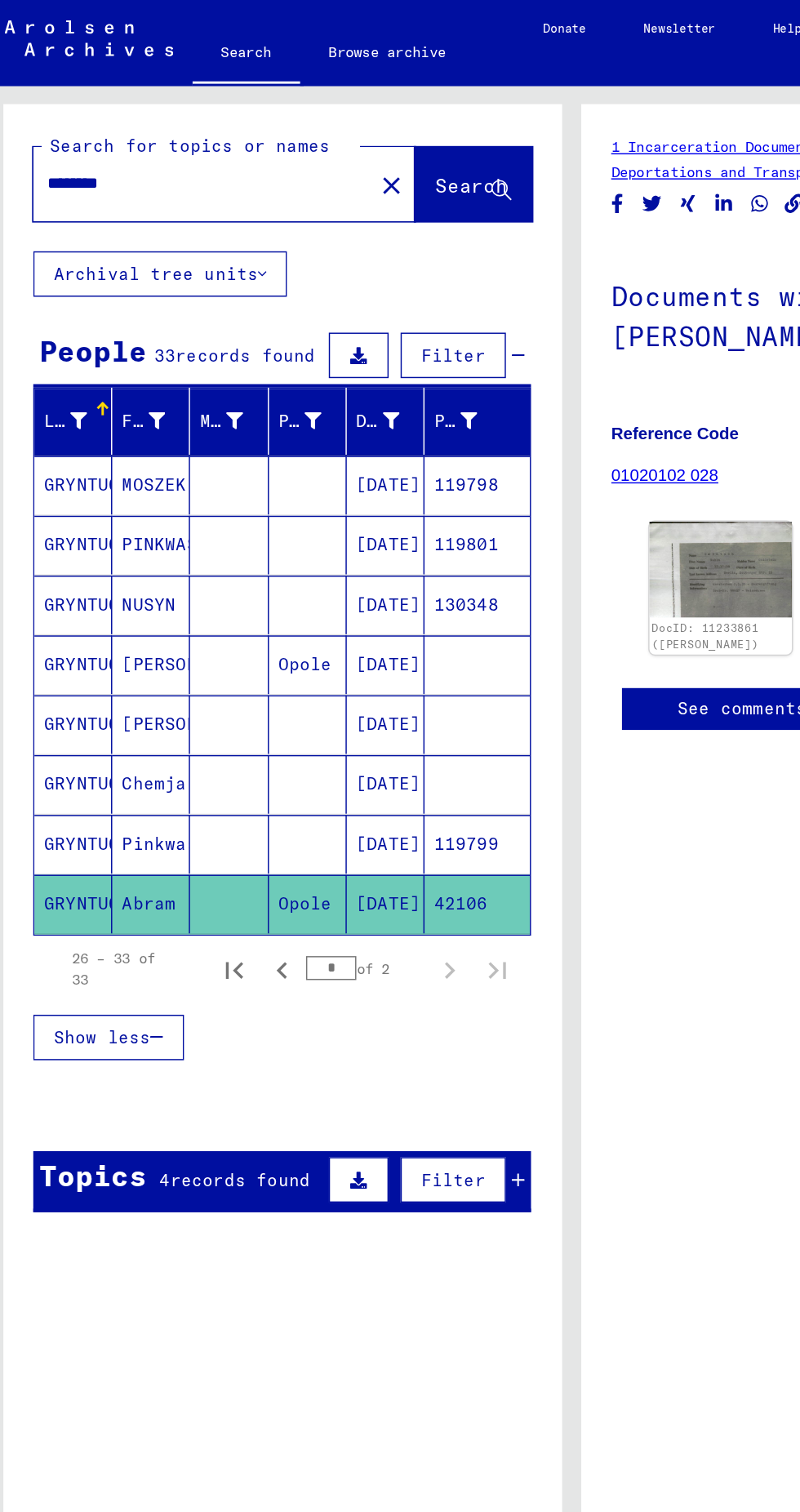
click at [155, 609] on mat-cell at bounding box center [166, 616] width 53 height 40
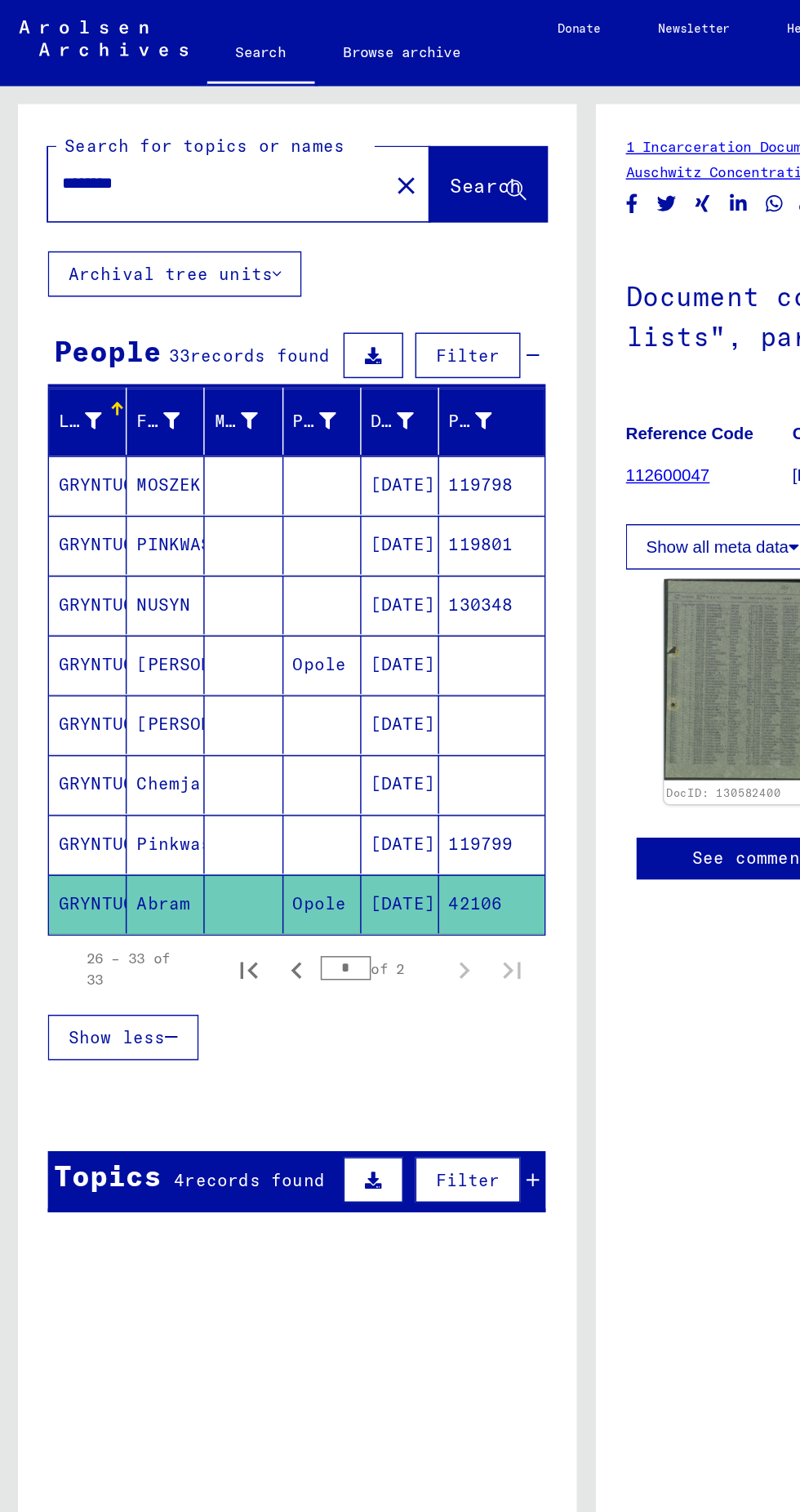
click at [218, 447] on mat-cell "Opole" at bounding box center [220, 453] width 53 height 40
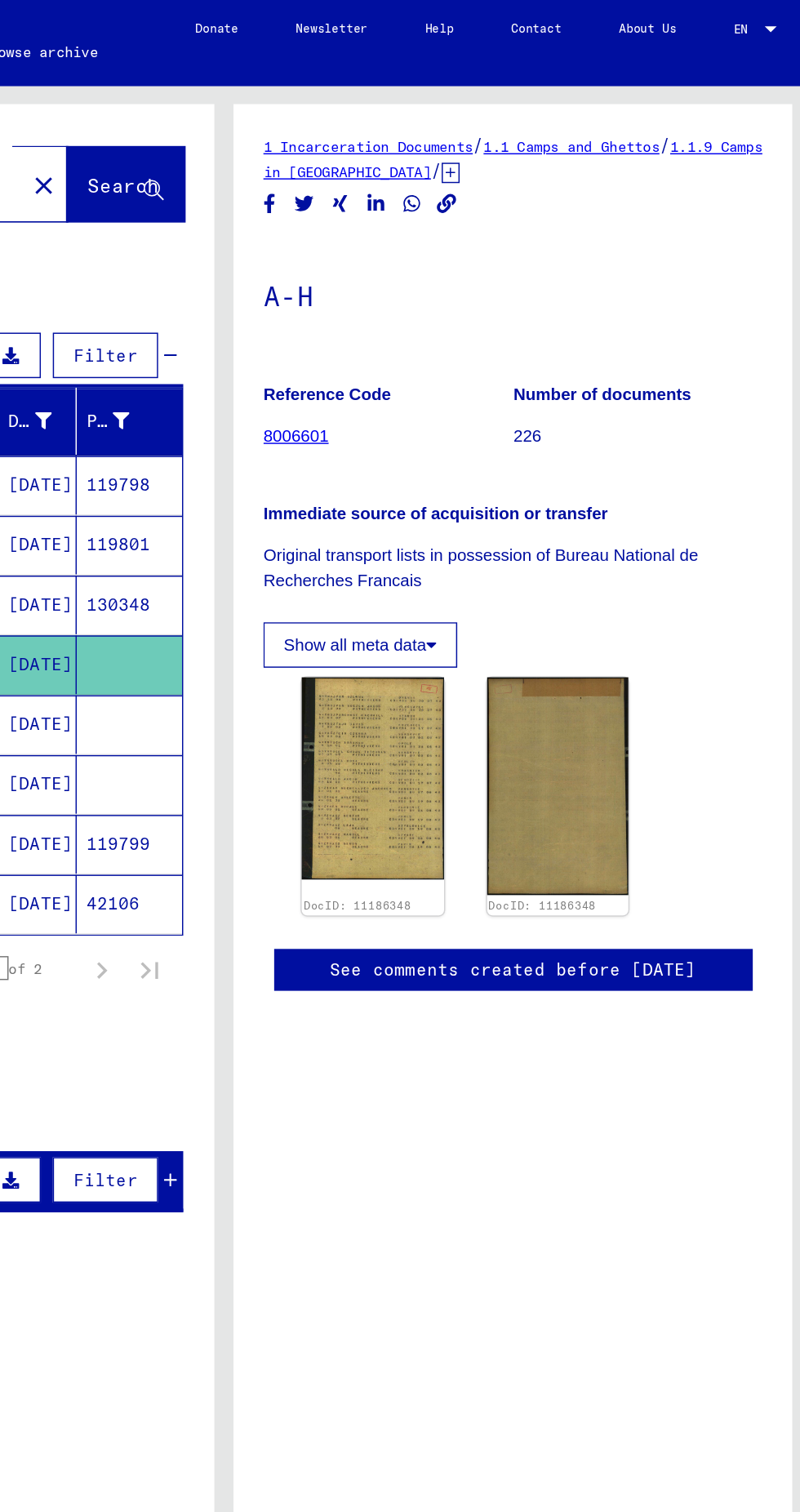
click at [521, 555] on img at bounding box center [501, 531] width 97 height 138
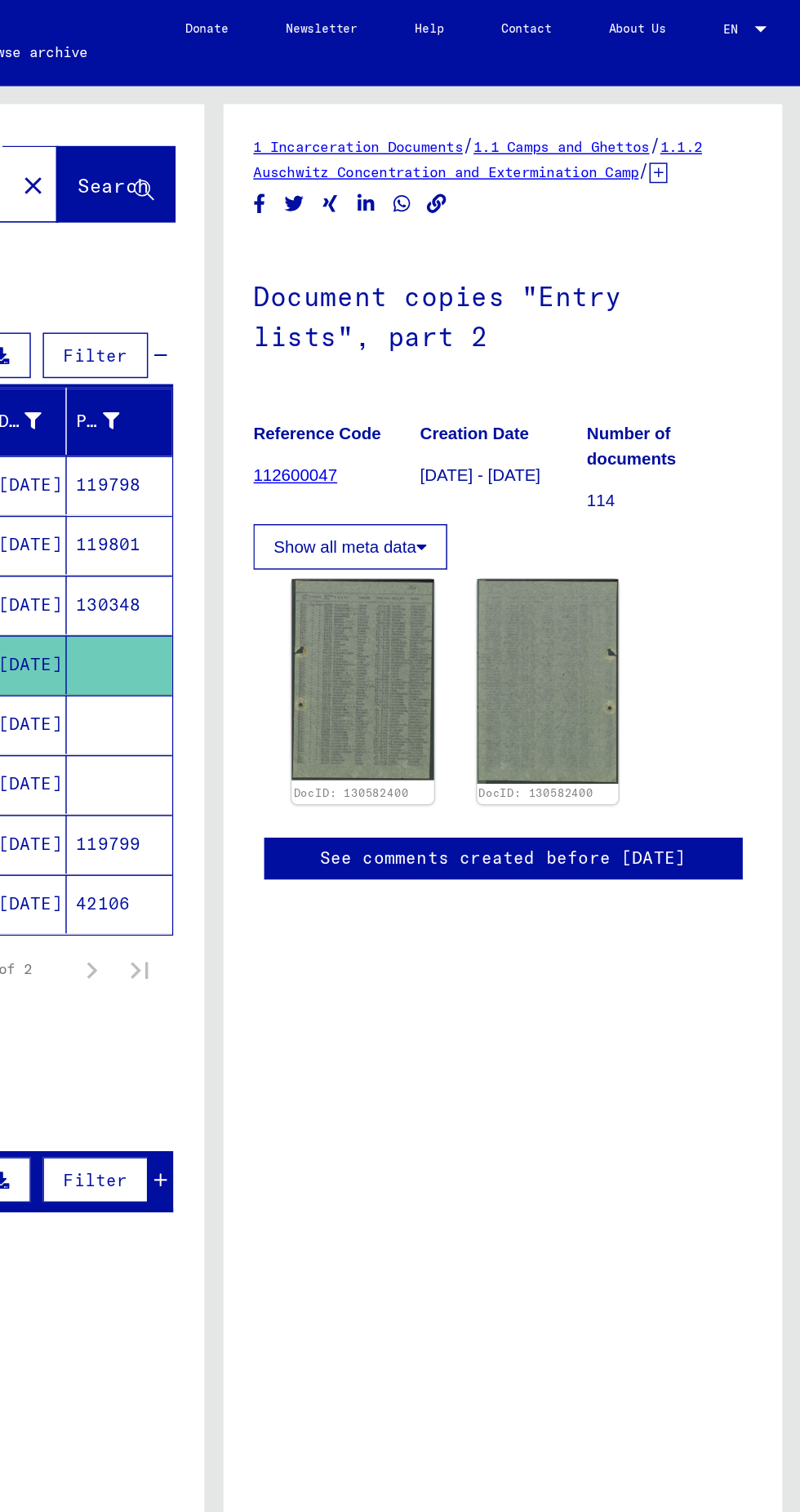
click at [455, 330] on link "112600047" at bounding box center [455, 324] width 57 height 13
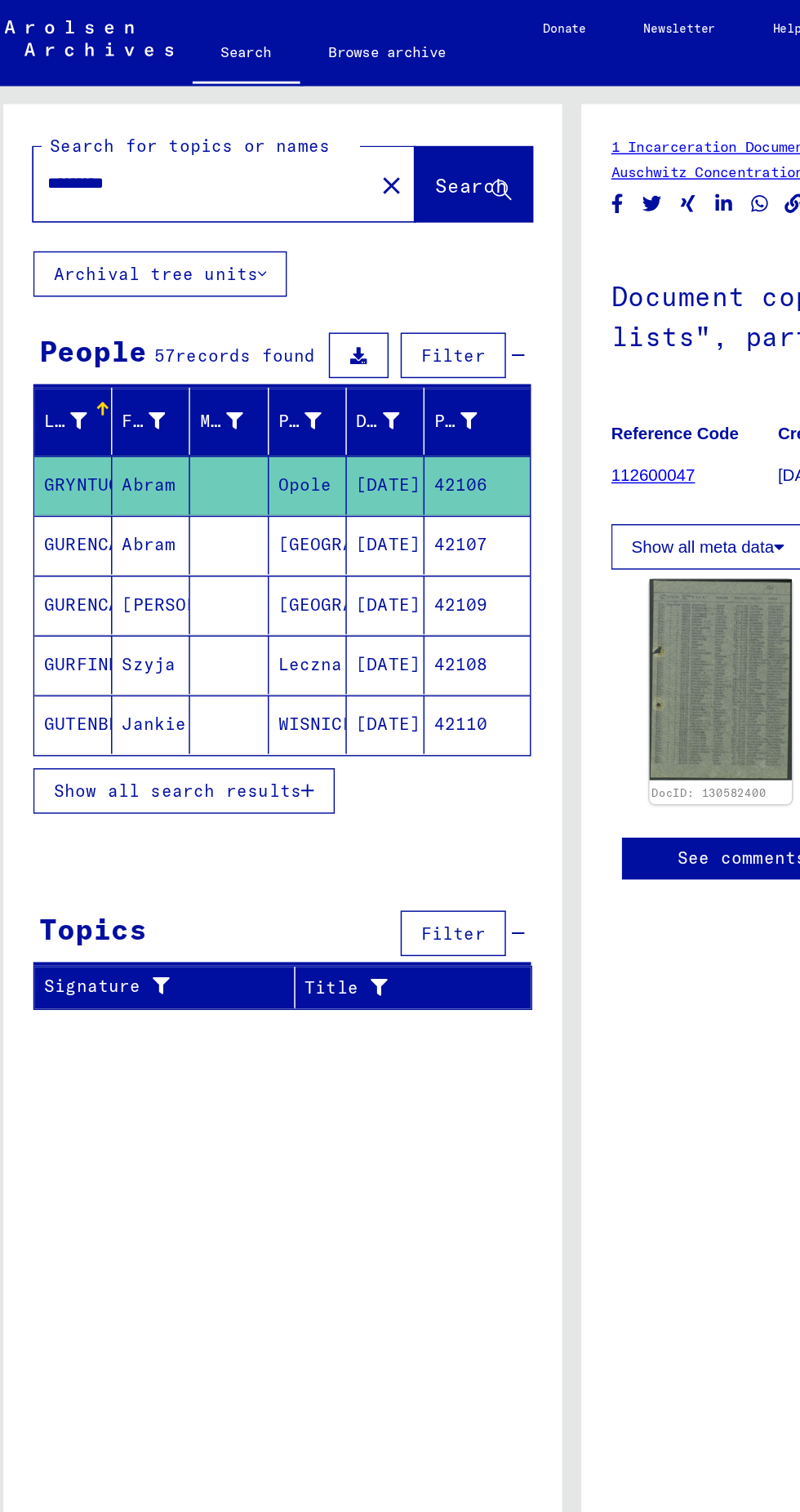
type input "********"
